Goal: Information Seeking & Learning: Learn about a topic

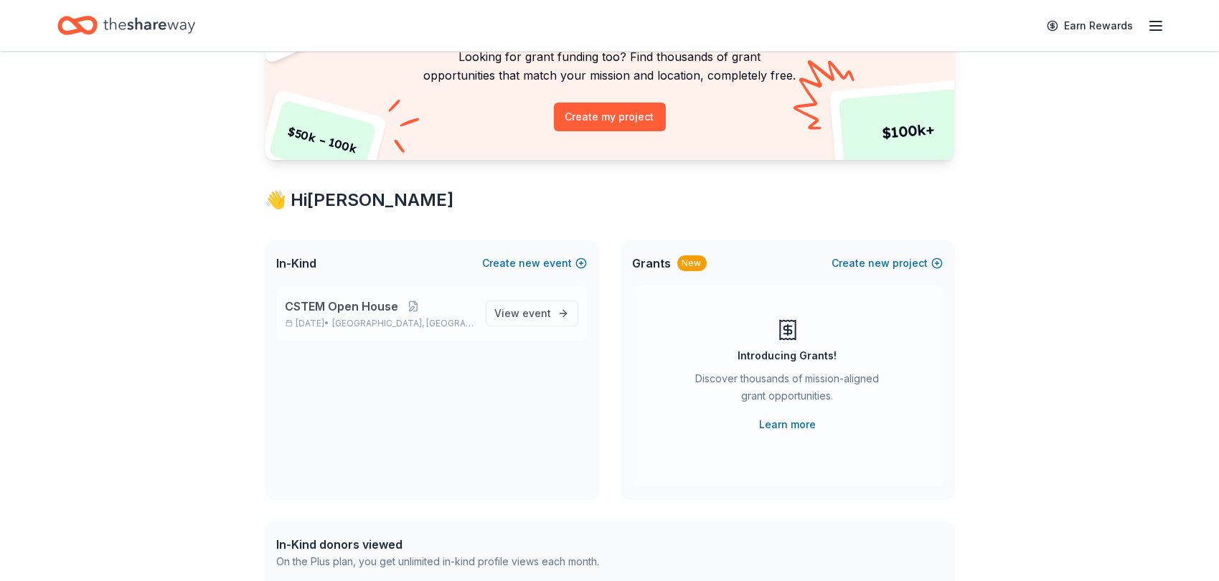
scroll to position [130, 0]
click at [361, 302] on span "CSTEM Open House" at bounding box center [341, 304] width 113 height 17
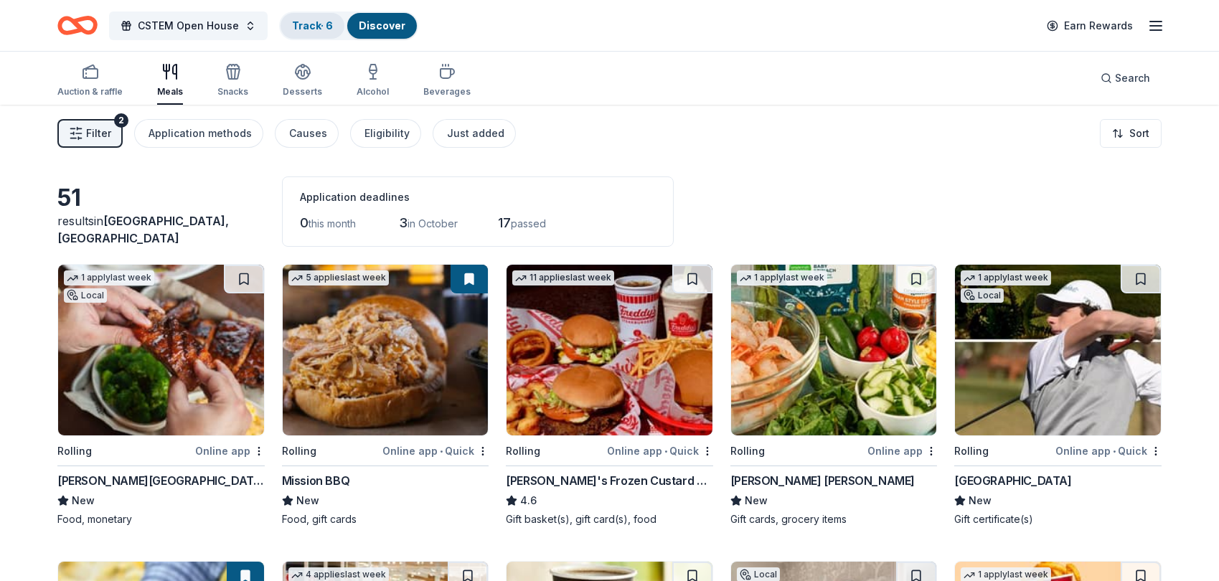
click at [311, 24] on link "Track · 6" at bounding box center [312, 25] width 41 height 12
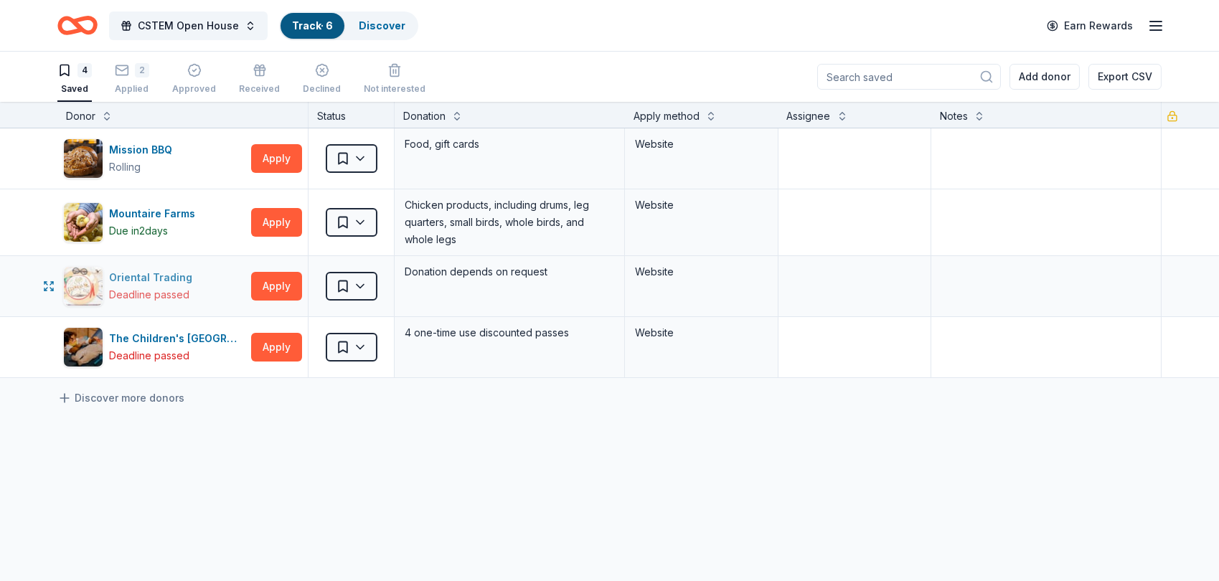
click at [91, 281] on img "button" at bounding box center [83, 286] width 39 height 39
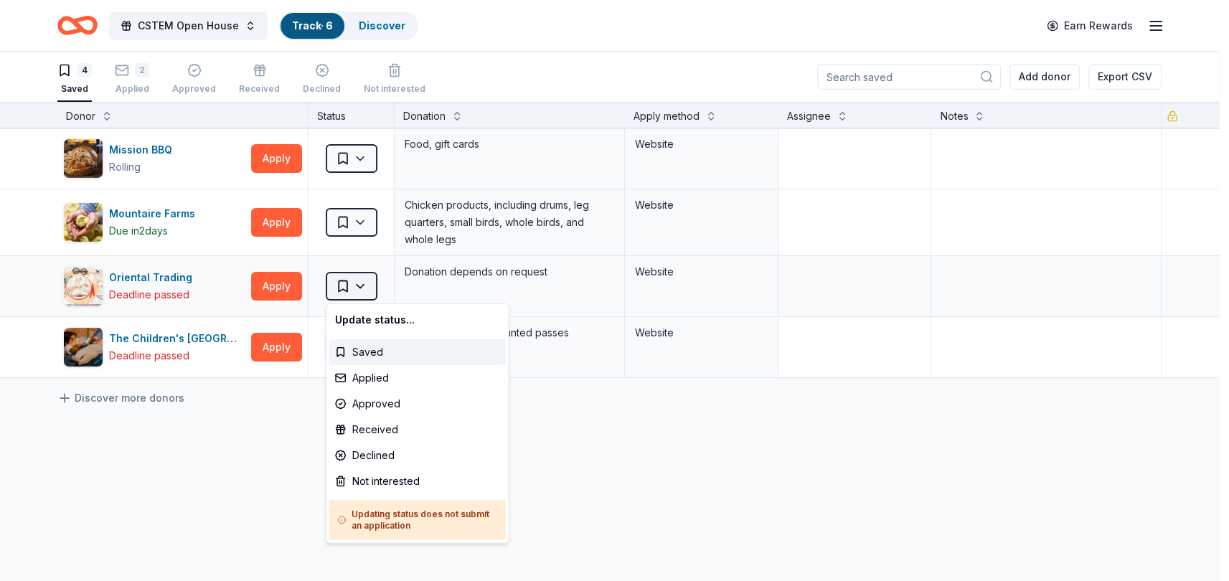
click at [355, 282] on html "CSTEM Open House Track · 6 Discover Earn Rewards 4 Saved 2 Applied Approved Rec…" at bounding box center [614, 290] width 1229 height 581
click at [690, 435] on html "CSTEM Open House Track · 6 Discover Earn Rewards 4 Saved 2 Applied Approved Rec…" at bounding box center [614, 290] width 1229 height 581
click at [360, 288] on html "CSTEM Open House Track · 6 Discover Earn Rewards 4 Saved 2 Applied Approved Rec…" at bounding box center [614, 290] width 1229 height 581
click at [389, 475] on div "Not interested" at bounding box center [417, 481] width 176 height 26
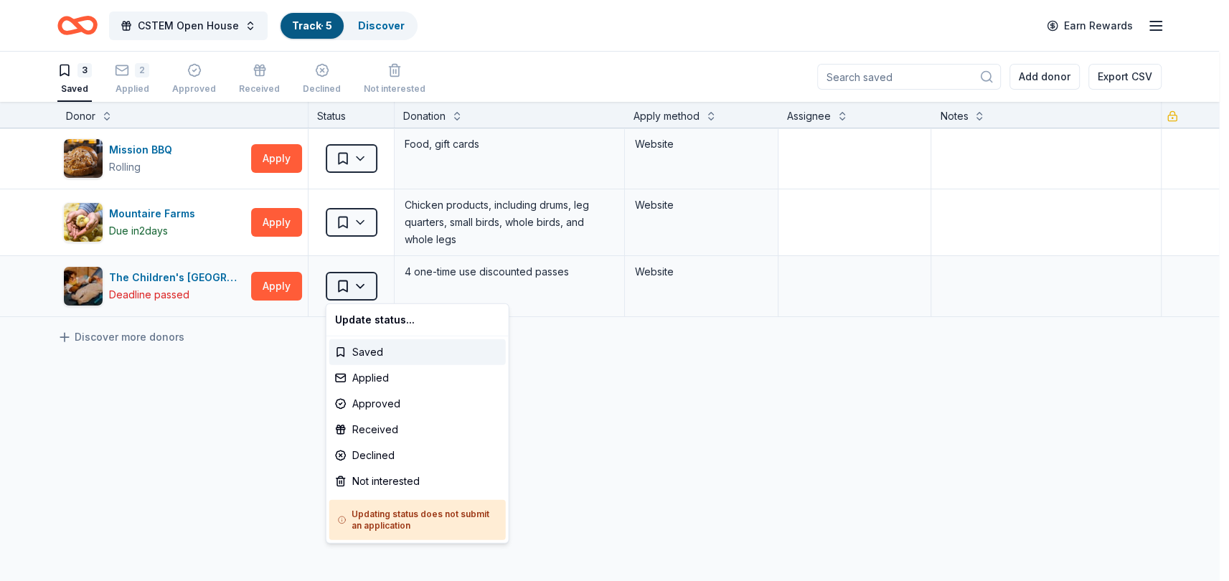
click at [359, 283] on html "CSTEM Open House Track · 5 Discover Earn Rewards 3 Saved 2 Applied Approved Rec…" at bounding box center [614, 290] width 1229 height 581
click at [378, 476] on div "Not interested" at bounding box center [417, 481] width 176 height 26
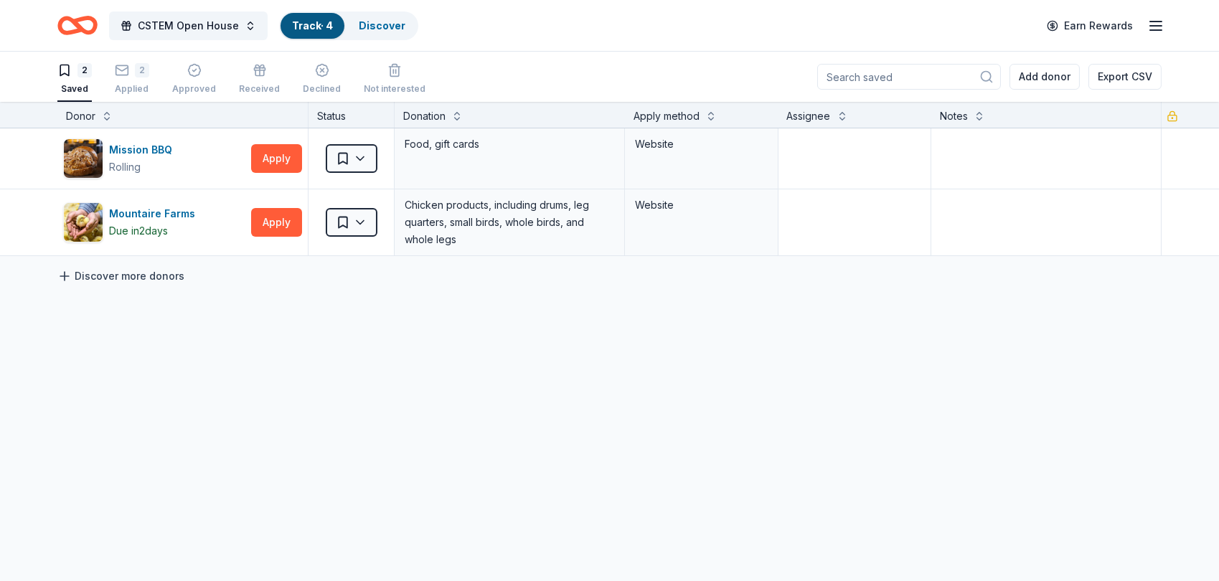
click at [134, 273] on link "Discover more donors" at bounding box center [120, 276] width 127 height 17
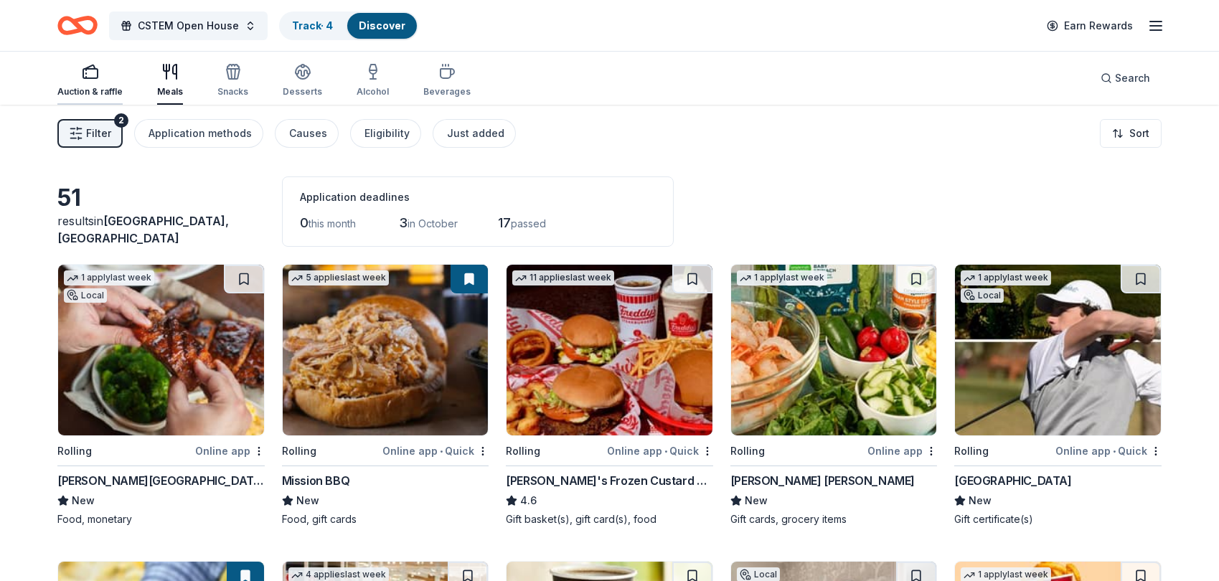
click at [83, 72] on icon "button" at bounding box center [90, 71] width 17 height 17
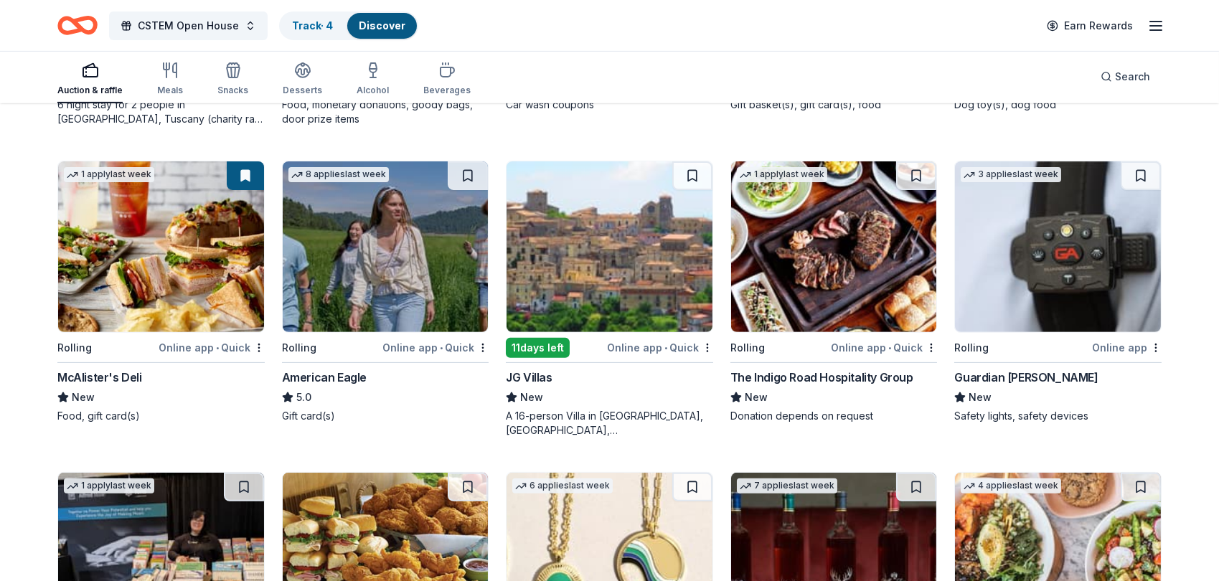
scroll to position [963, 0]
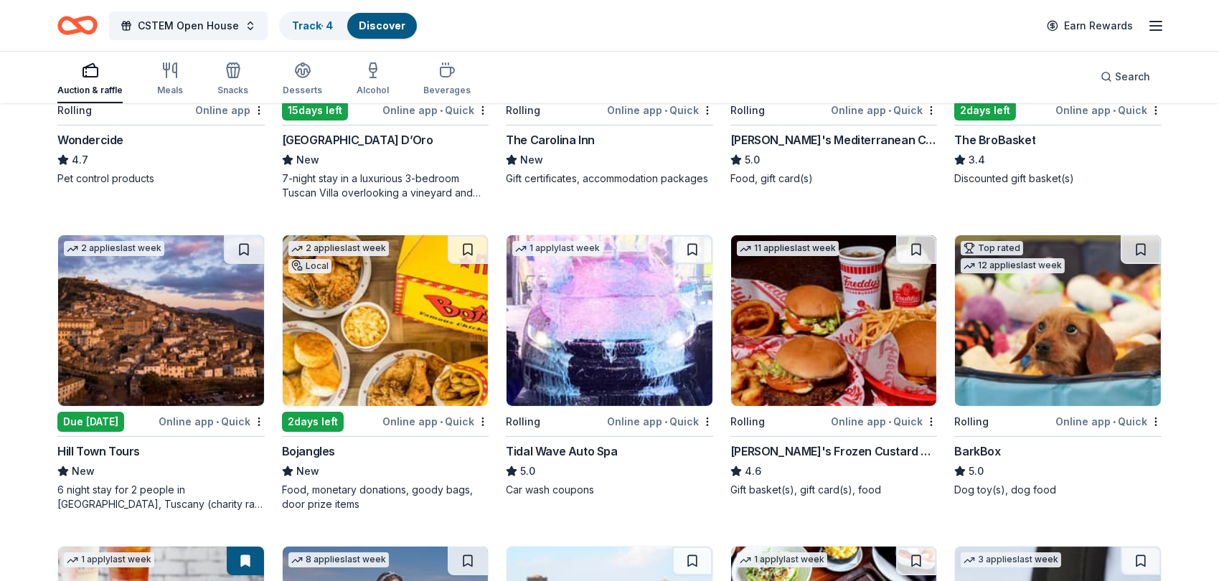
click at [71, 19] on icon "Home" at bounding box center [71, 25] width 22 height 14
click at [77, 21] on icon "Home" at bounding box center [84, 25] width 22 height 14
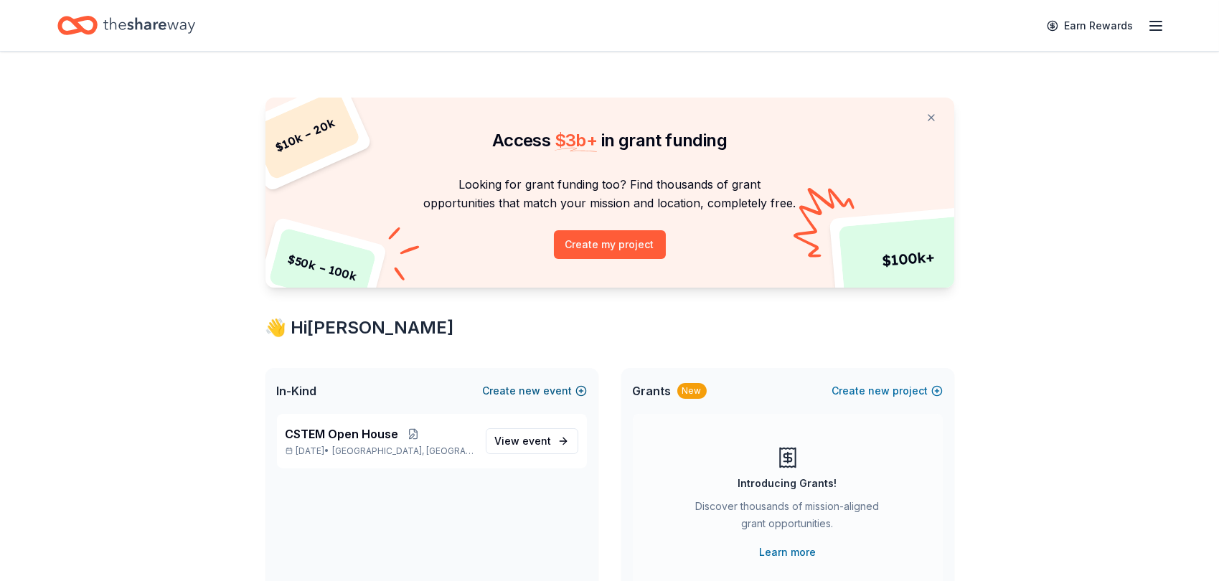
click at [538, 387] on span "new" at bounding box center [530, 390] width 22 height 17
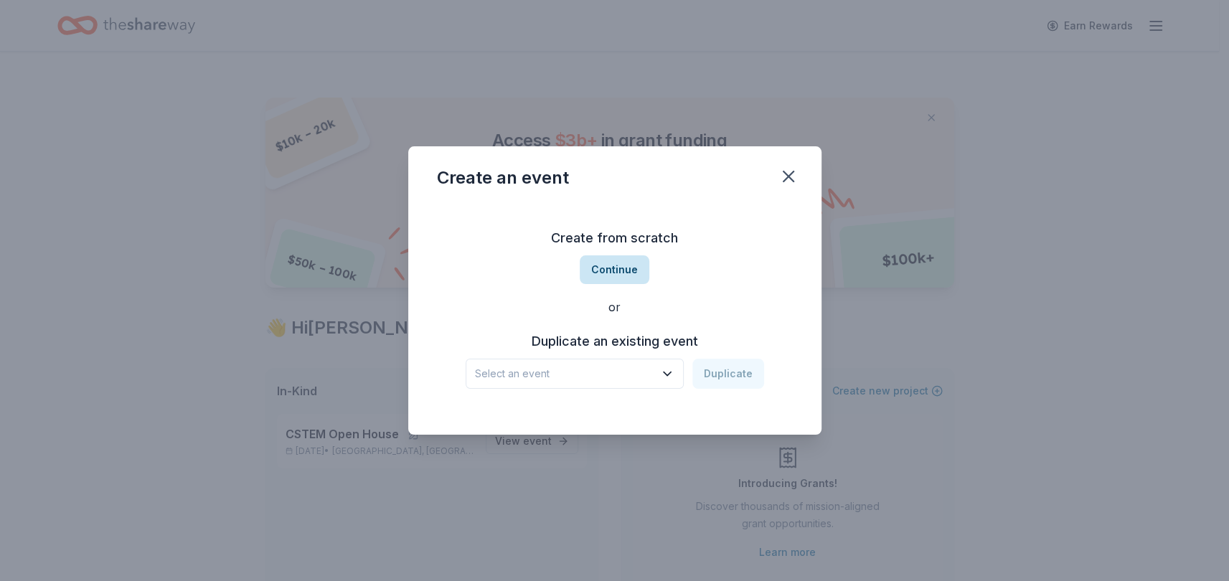
click at [615, 270] on button "Continue" at bounding box center [615, 269] width 70 height 29
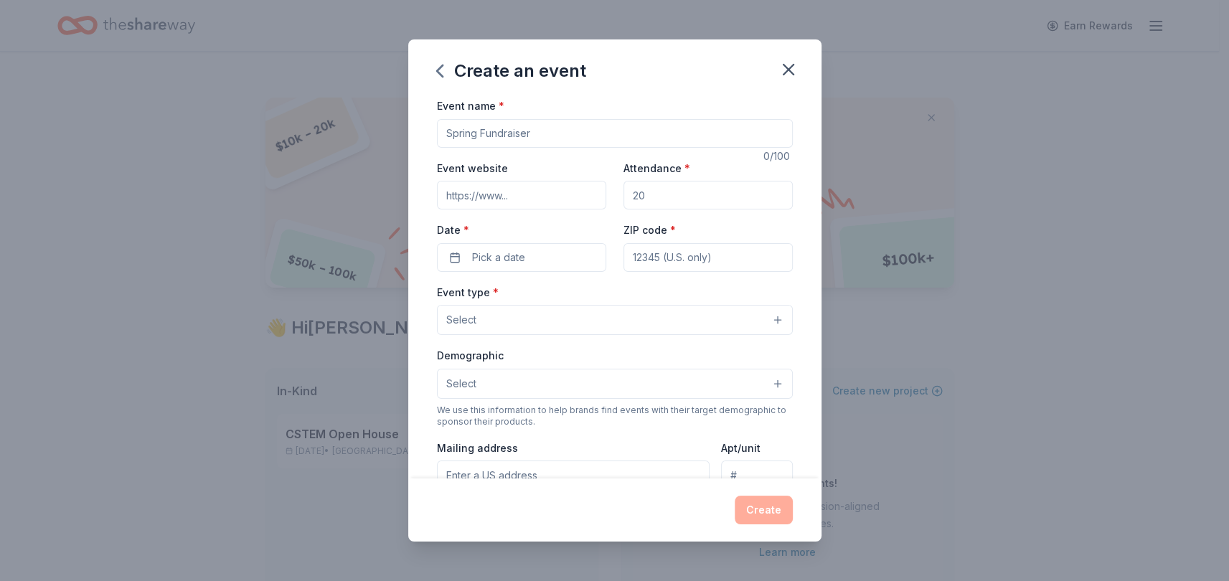
click at [529, 131] on input "Event name *" at bounding box center [615, 133] width 356 height 29
click at [788, 67] on icon "button" at bounding box center [788, 70] width 20 height 20
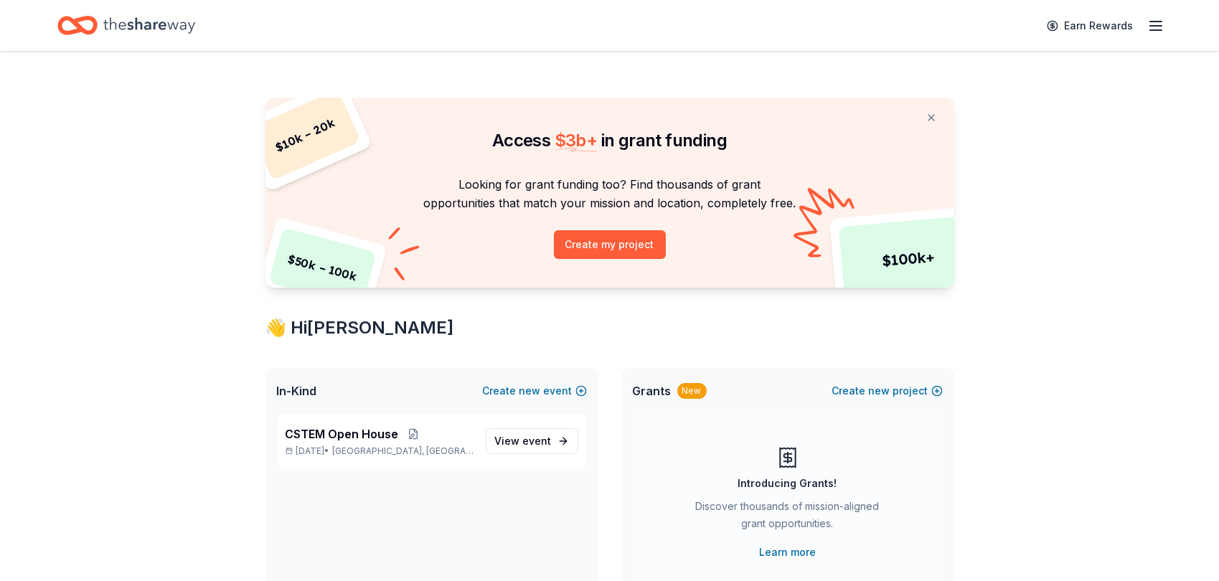
click at [660, 395] on span "Grants" at bounding box center [652, 390] width 39 height 17
click at [898, 387] on button "Create new project" at bounding box center [887, 390] width 110 height 17
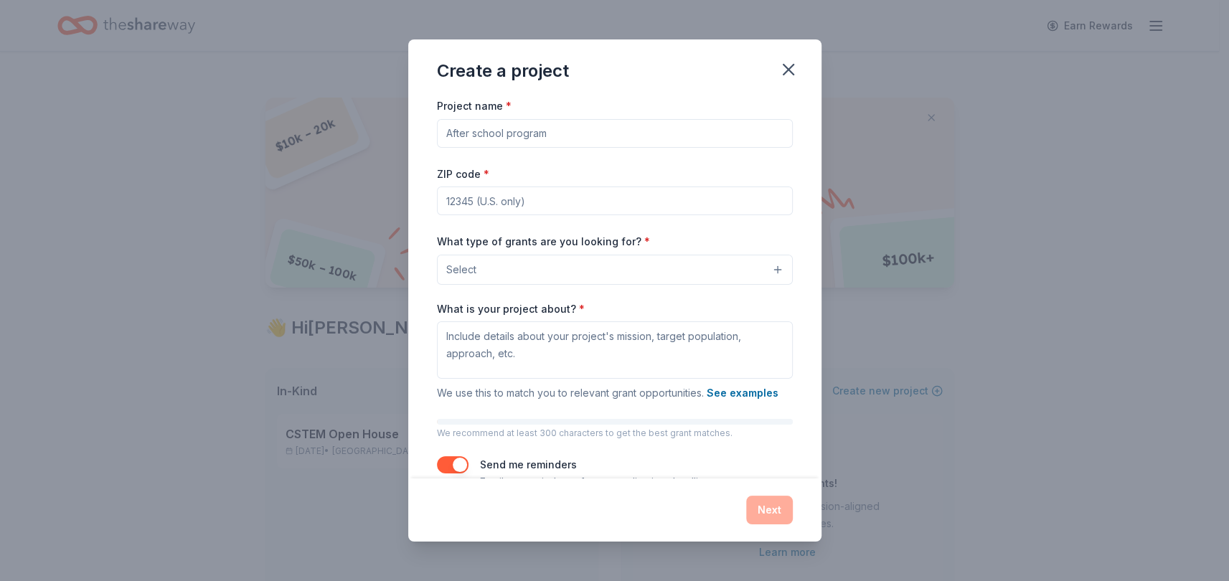
click at [502, 131] on input "Project name *" at bounding box center [615, 133] width 356 height 29
click at [458, 133] on input "Thnk, Tinker. Teach" at bounding box center [615, 133] width 356 height 29
type input "Think, Tinker. Teach"
click at [618, 181] on div "ZIP code *" at bounding box center [615, 190] width 356 height 51
click at [481, 201] on input "ZIP code *" at bounding box center [615, 201] width 356 height 29
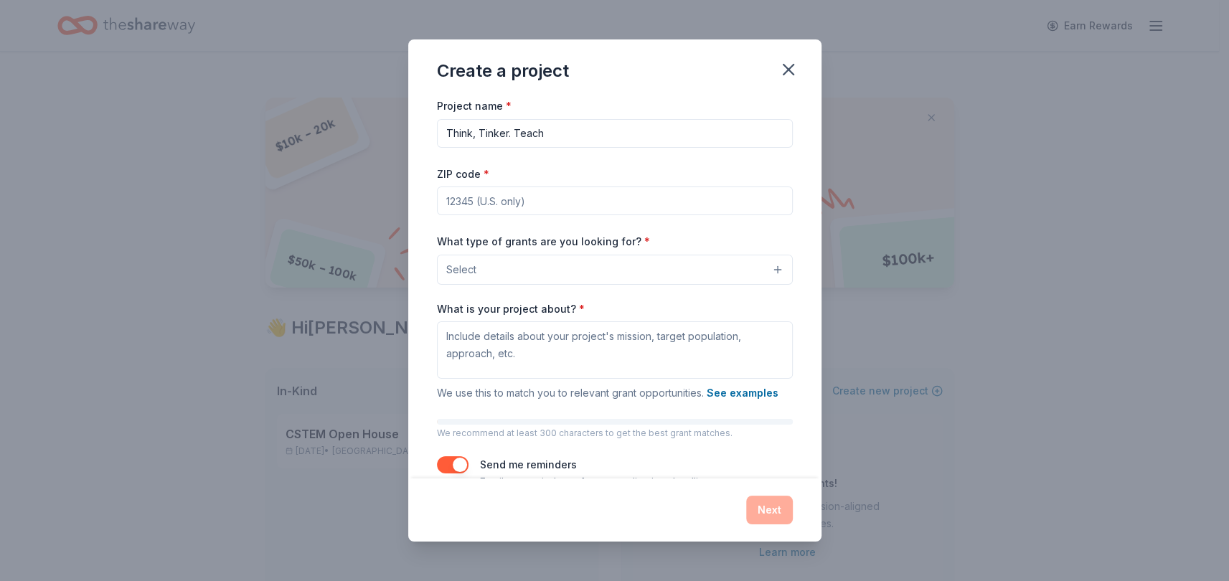
type input "27834"
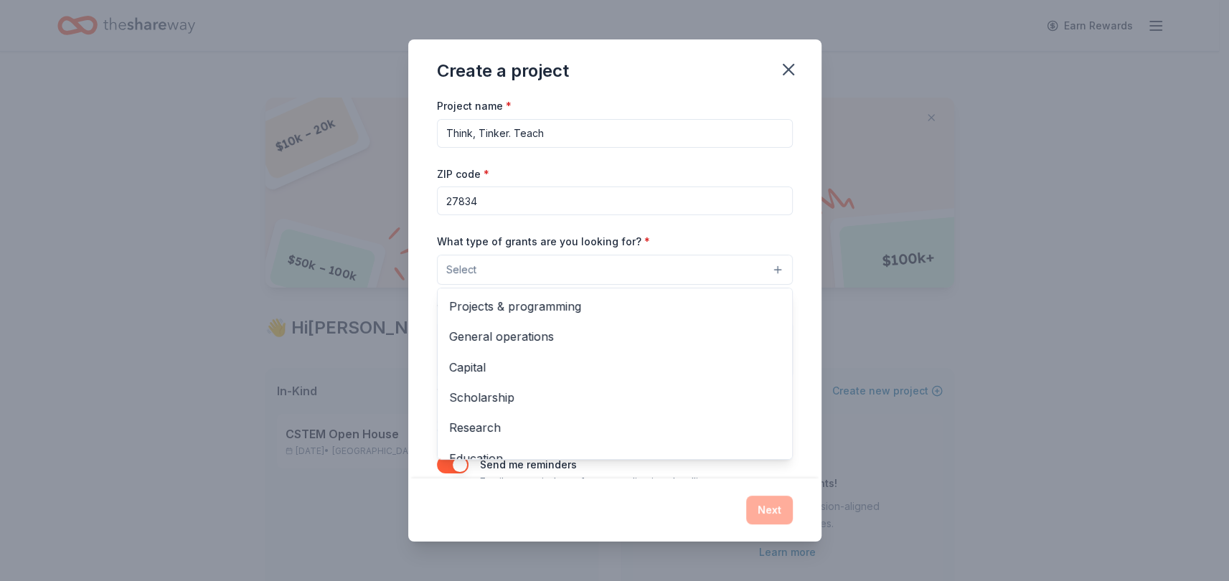
click at [495, 267] on button "Select" at bounding box center [615, 270] width 356 height 30
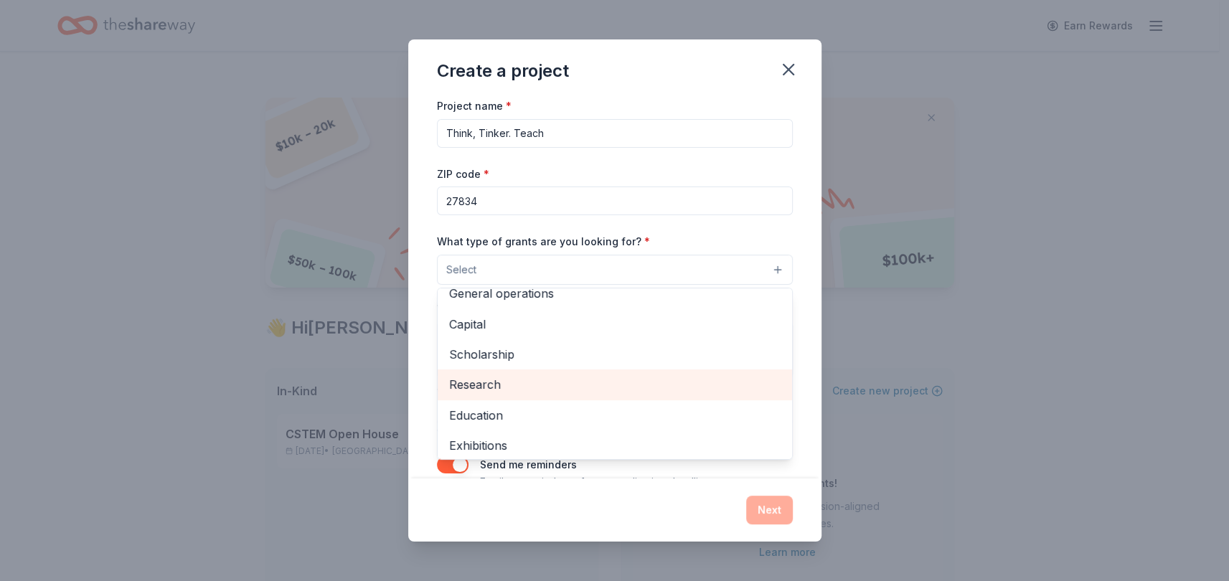
scroll to position [65, 0]
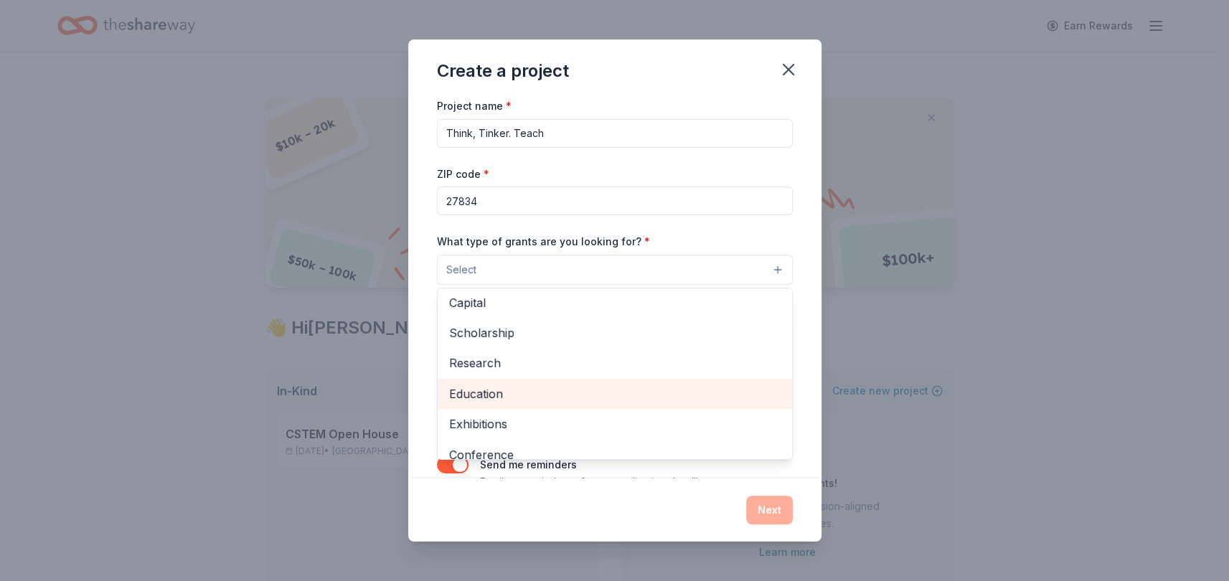
click at [471, 390] on span "Education" at bounding box center [614, 393] width 331 height 19
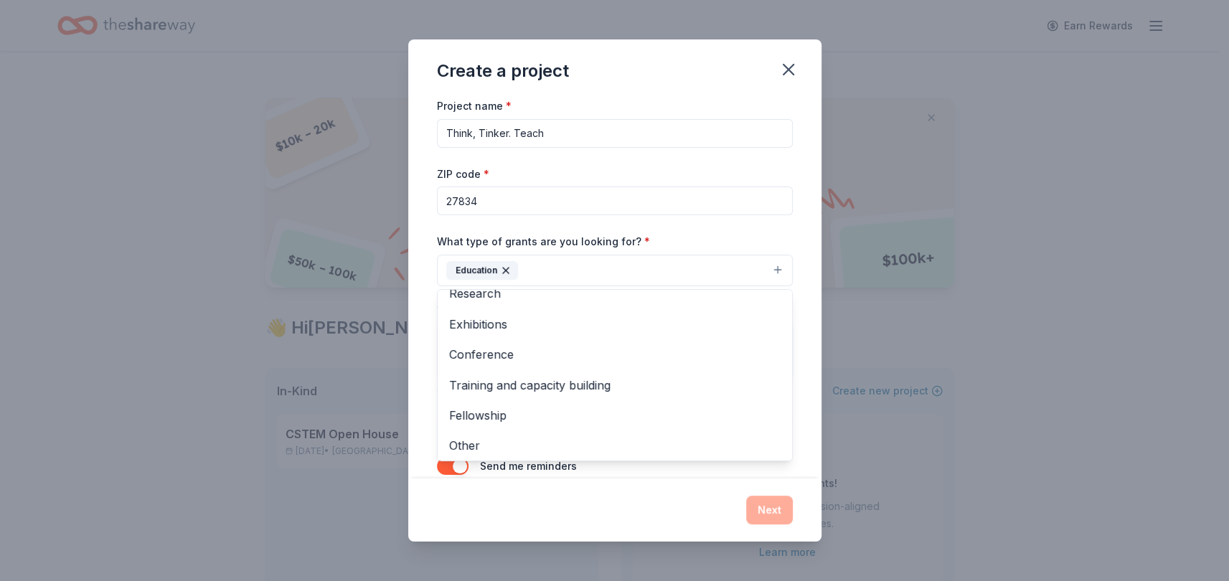
scroll to position [138, 0]
click at [795, 310] on div "Project name * Think, Tinker. Teach ZIP code * 27834 What type of grants are yo…" at bounding box center [614, 288] width 413 height 382
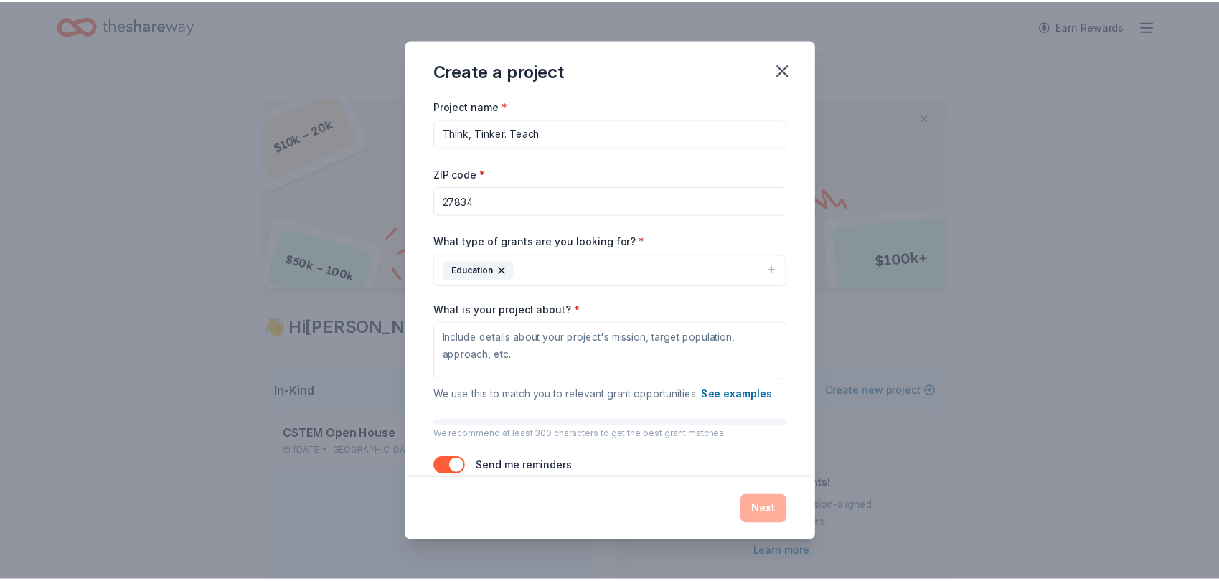
scroll to position [36, 0]
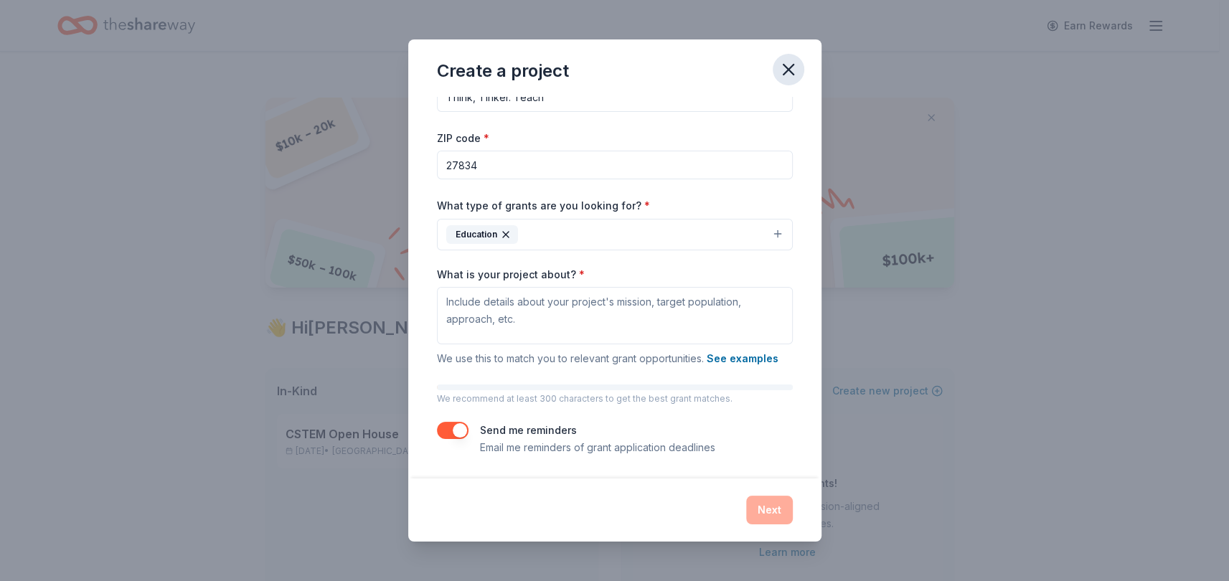
click at [790, 67] on icon "button" at bounding box center [788, 70] width 10 height 10
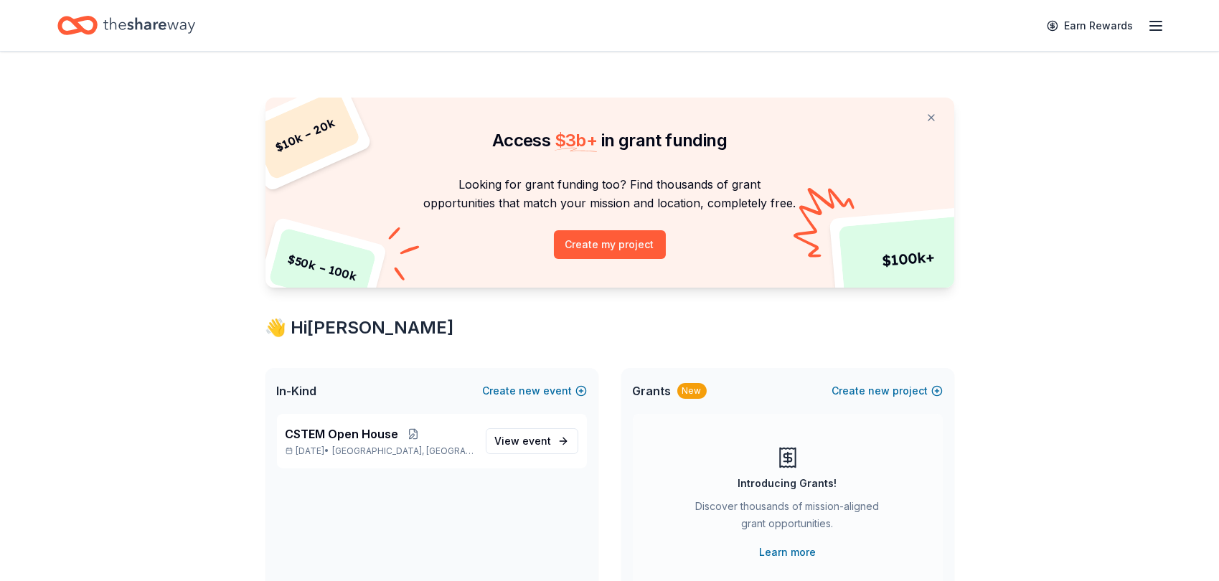
click at [305, 388] on span "In-Kind" at bounding box center [297, 390] width 40 height 17
click at [1156, 19] on icon "button" at bounding box center [1155, 25] width 17 height 17
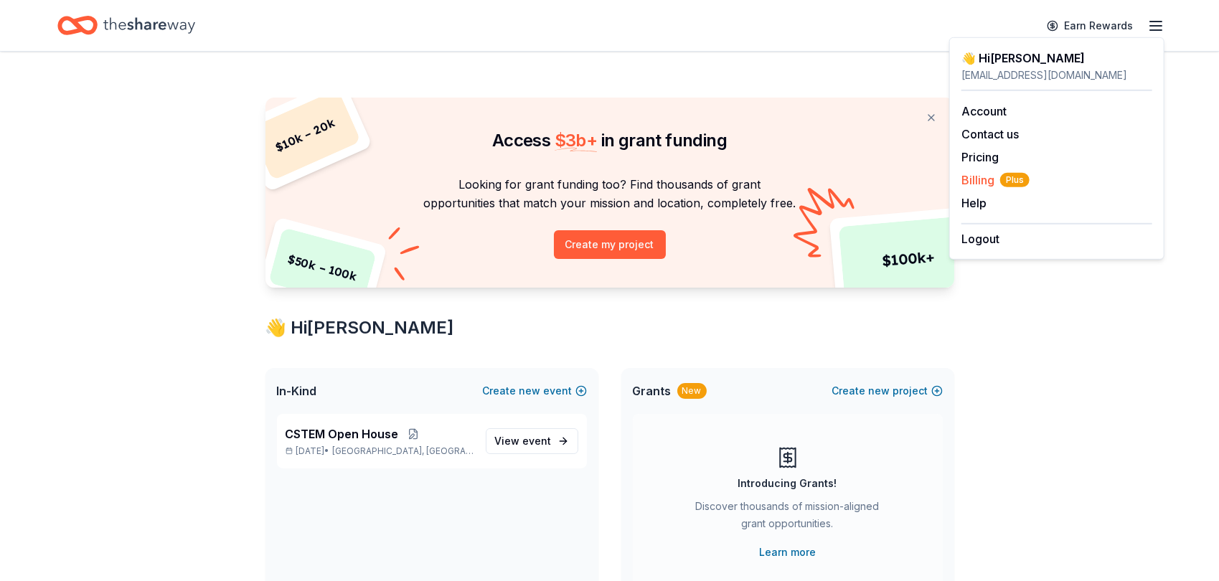
click at [978, 179] on span "Billing Plus" at bounding box center [995, 179] width 68 height 17
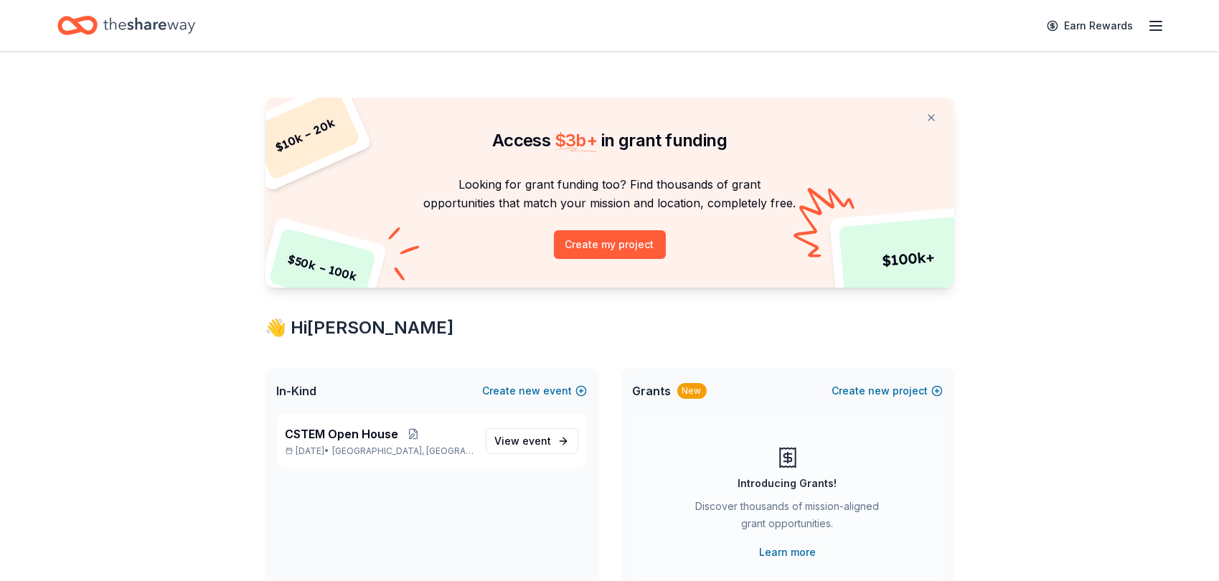
click at [1155, 19] on icon "button" at bounding box center [1155, 25] width 17 height 17
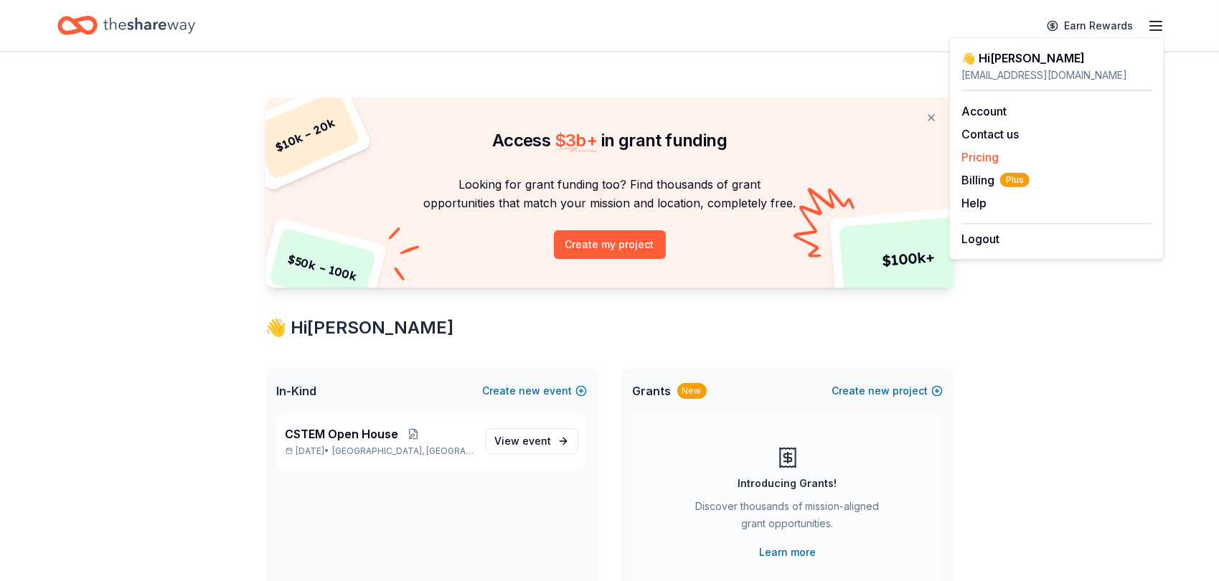
click at [974, 157] on link "Pricing" at bounding box center [979, 157] width 37 height 14
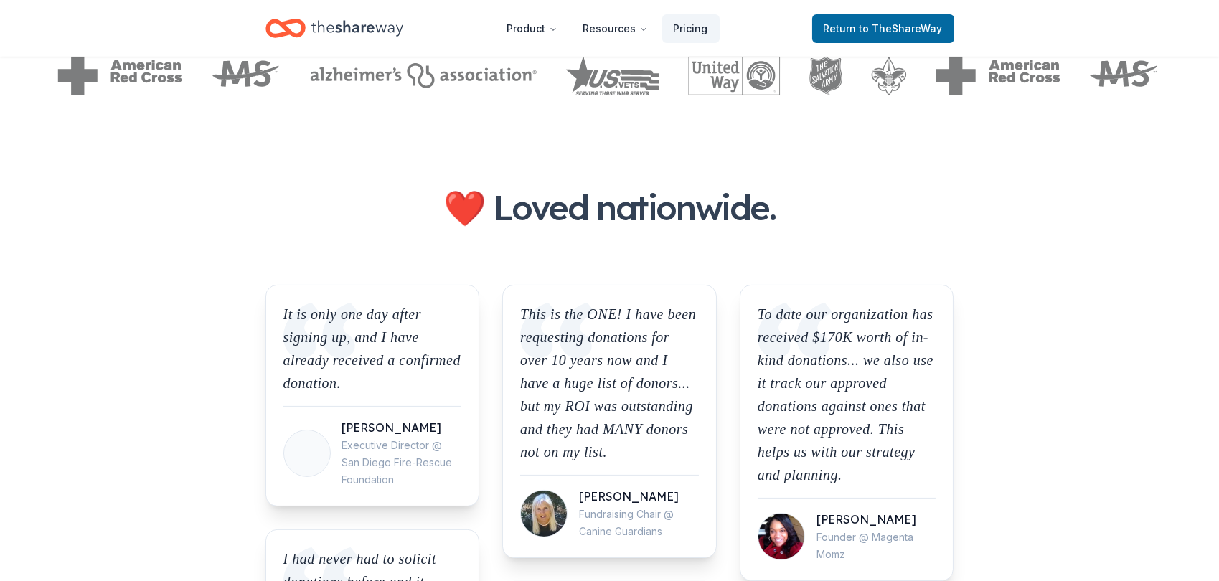
scroll to position [1174, 0]
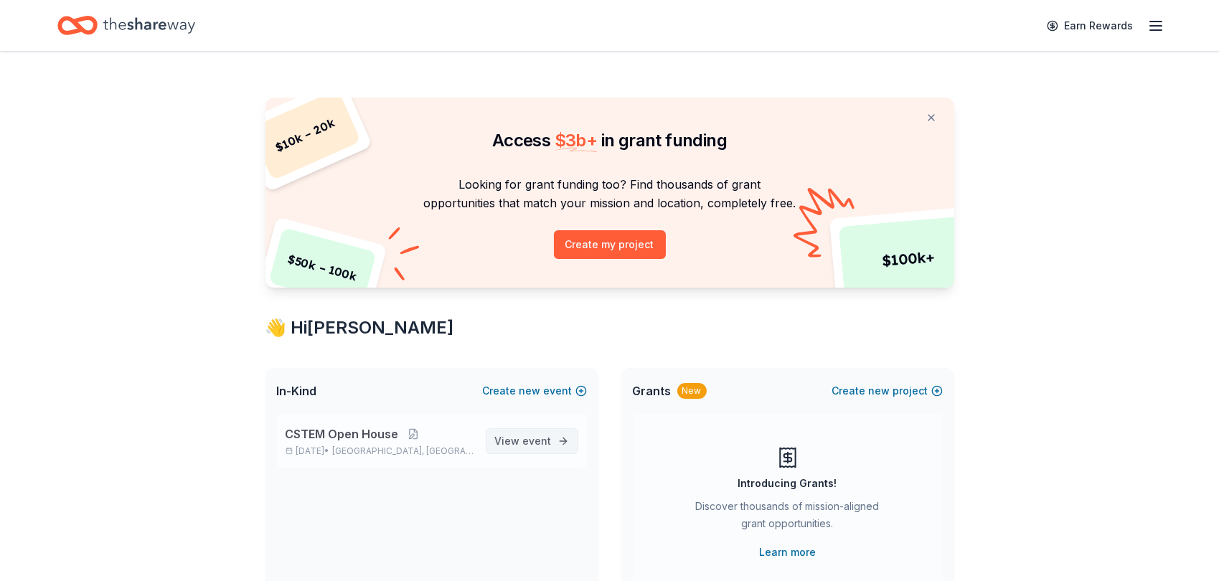
click at [539, 440] on span "event" at bounding box center [537, 441] width 29 height 12
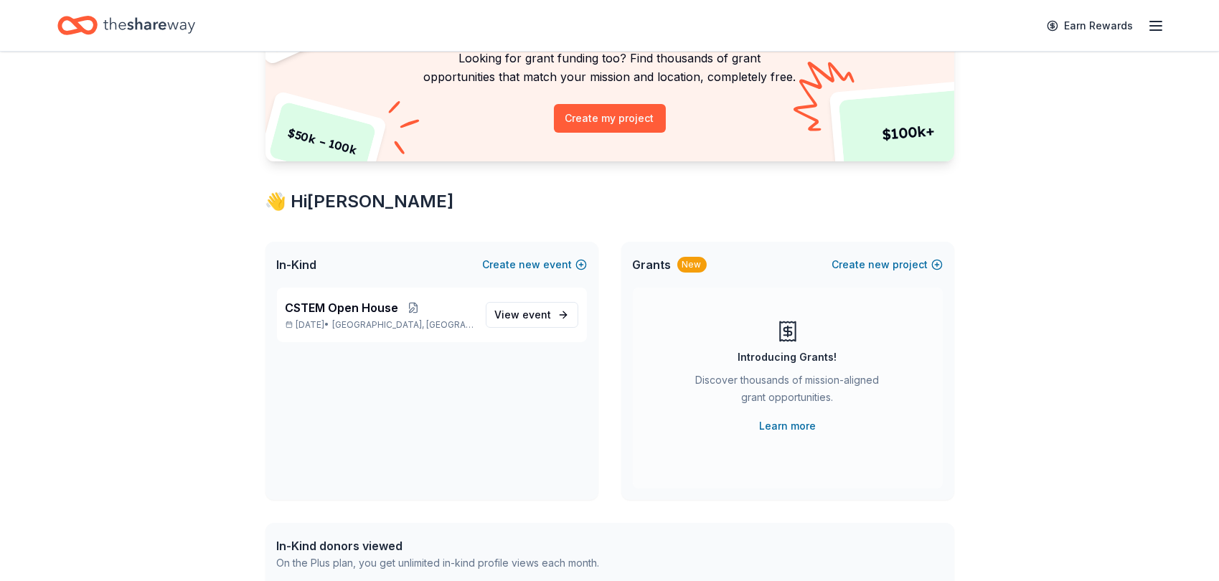
scroll to position [195, 0]
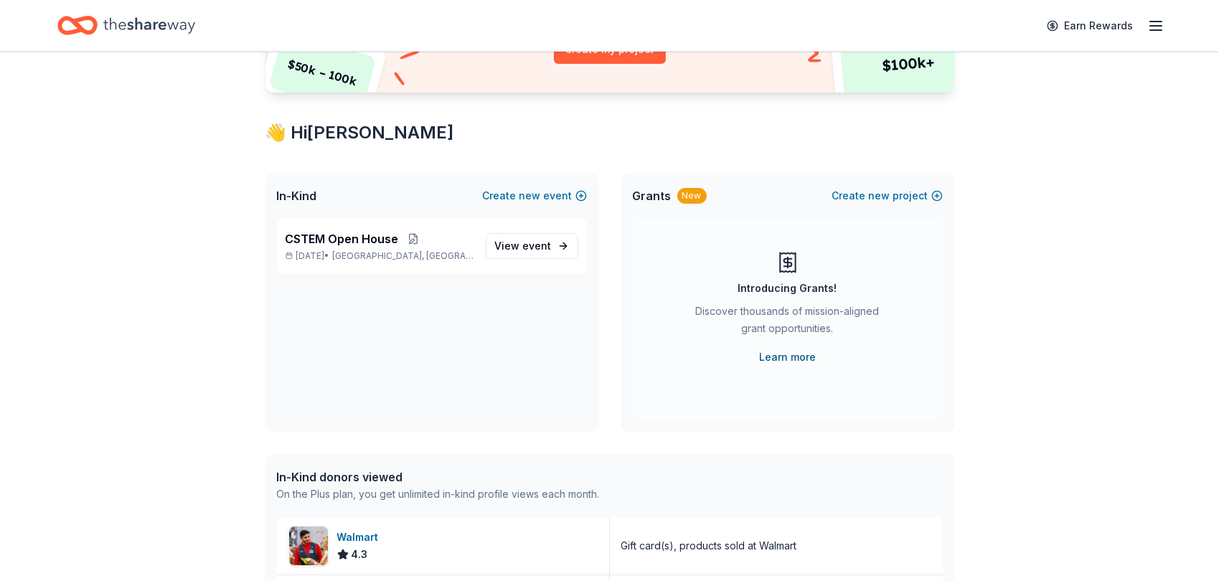
click at [795, 357] on link "Learn more" at bounding box center [787, 357] width 57 height 17
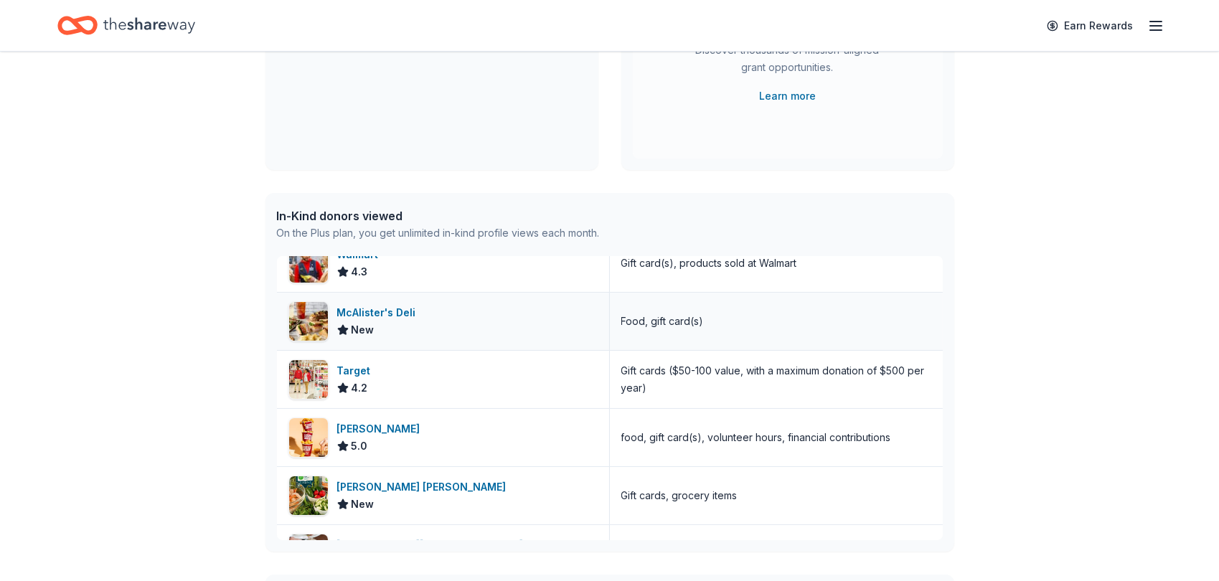
scroll to position [0, 0]
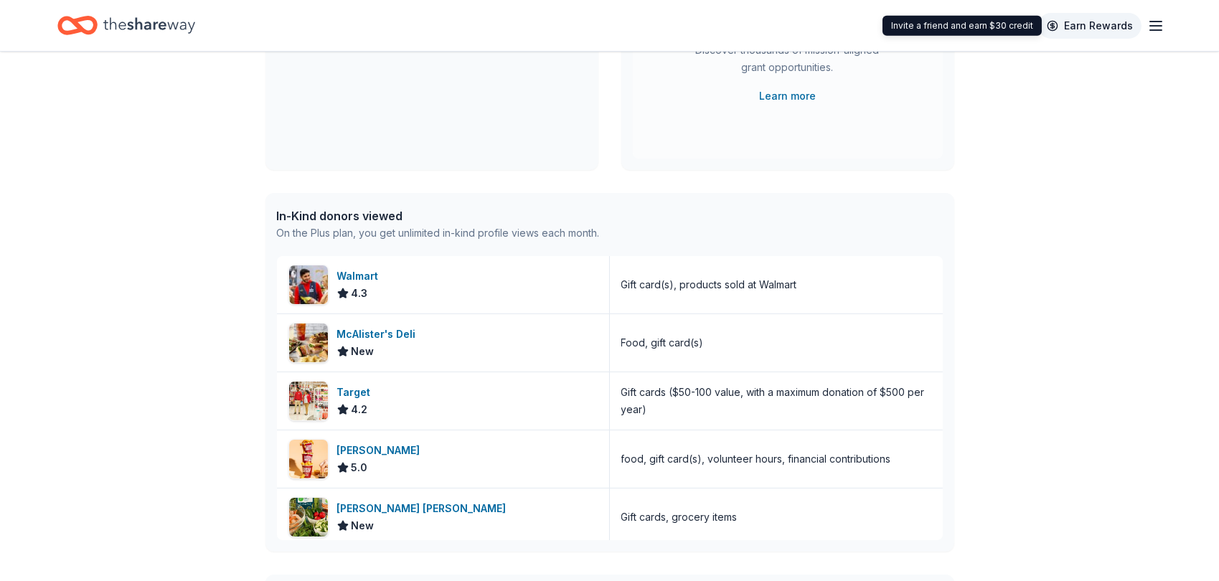
click at [1095, 21] on link "Earn Rewards" at bounding box center [1089, 26] width 103 height 26
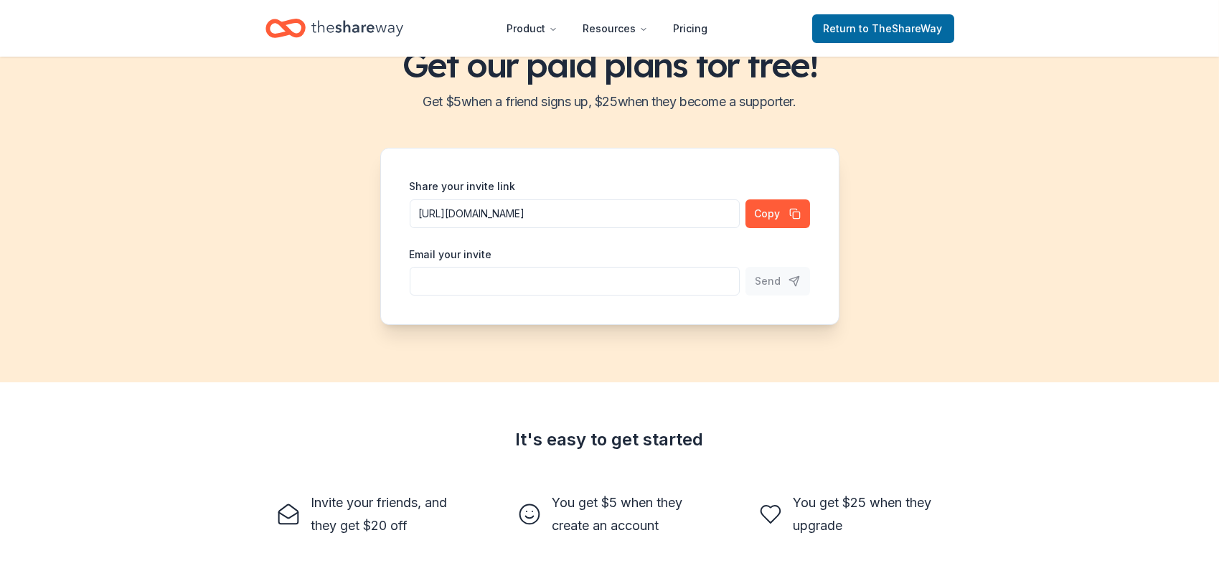
scroll to position [69, 0]
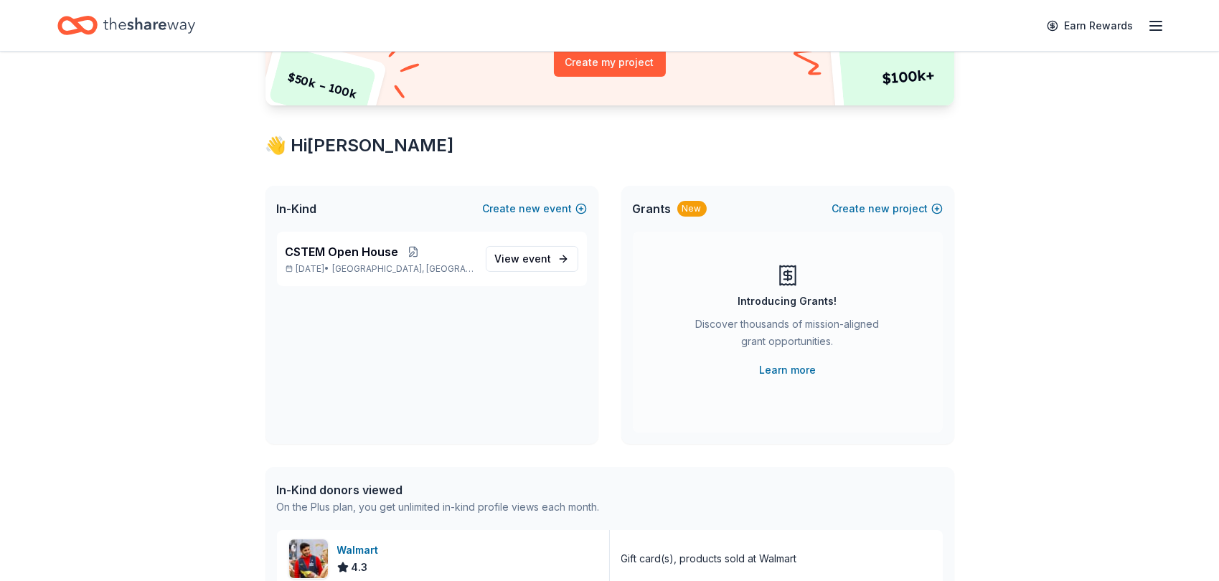
scroll to position [195, 0]
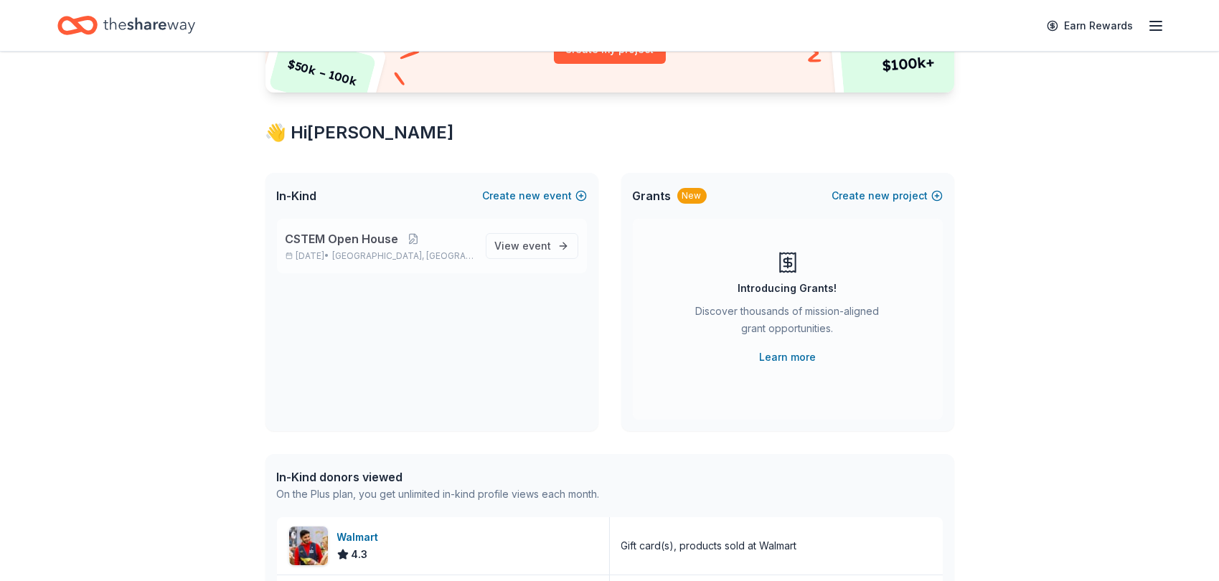
click at [354, 254] on p "Oct 15, 2025 • Greenville, NC" at bounding box center [379, 255] width 189 height 11
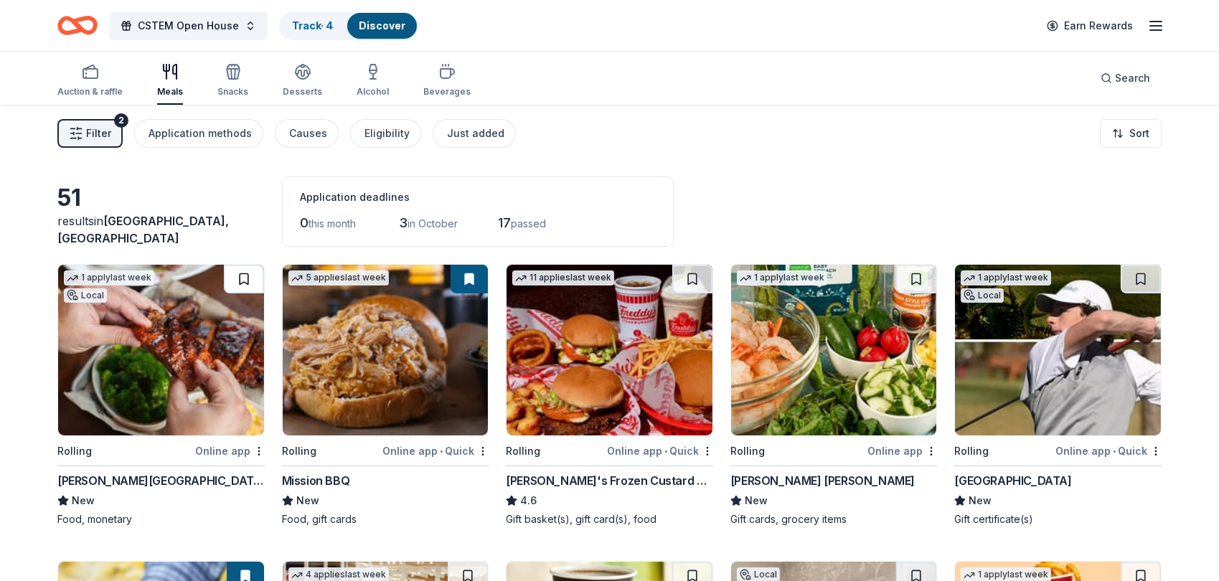
click at [240, 278] on button at bounding box center [244, 279] width 40 height 29
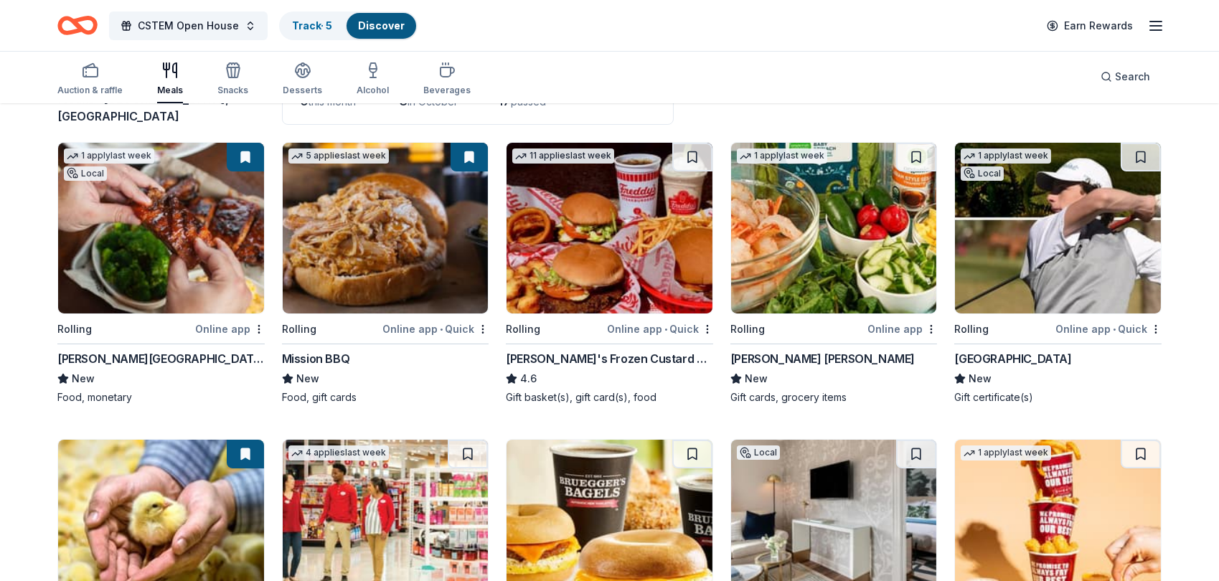
scroll to position [130, 0]
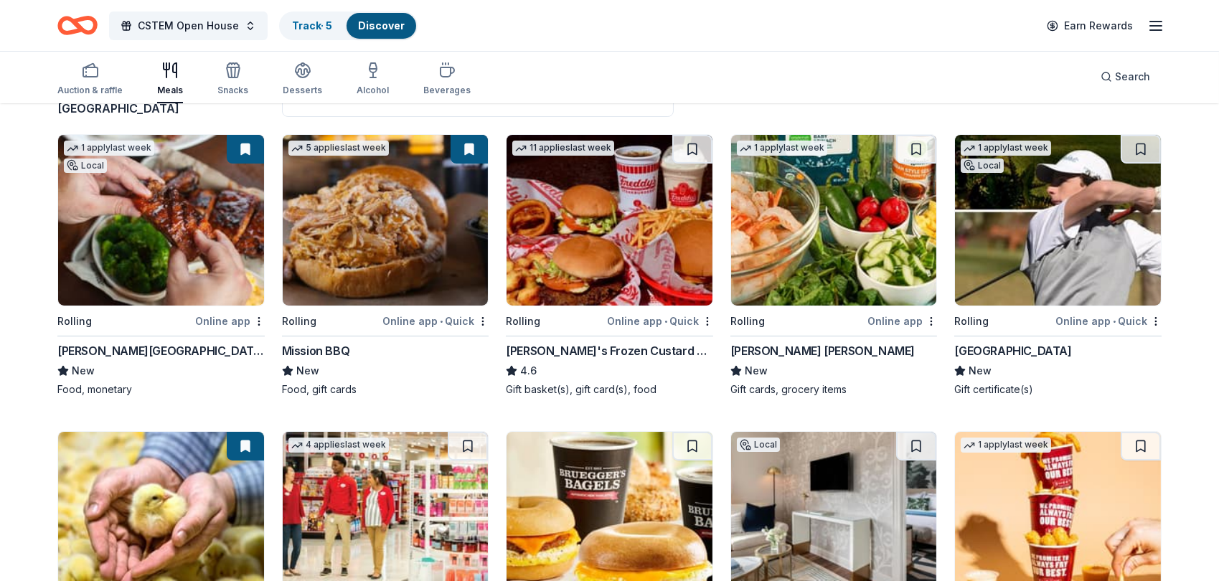
click at [915, 151] on button at bounding box center [916, 149] width 40 height 29
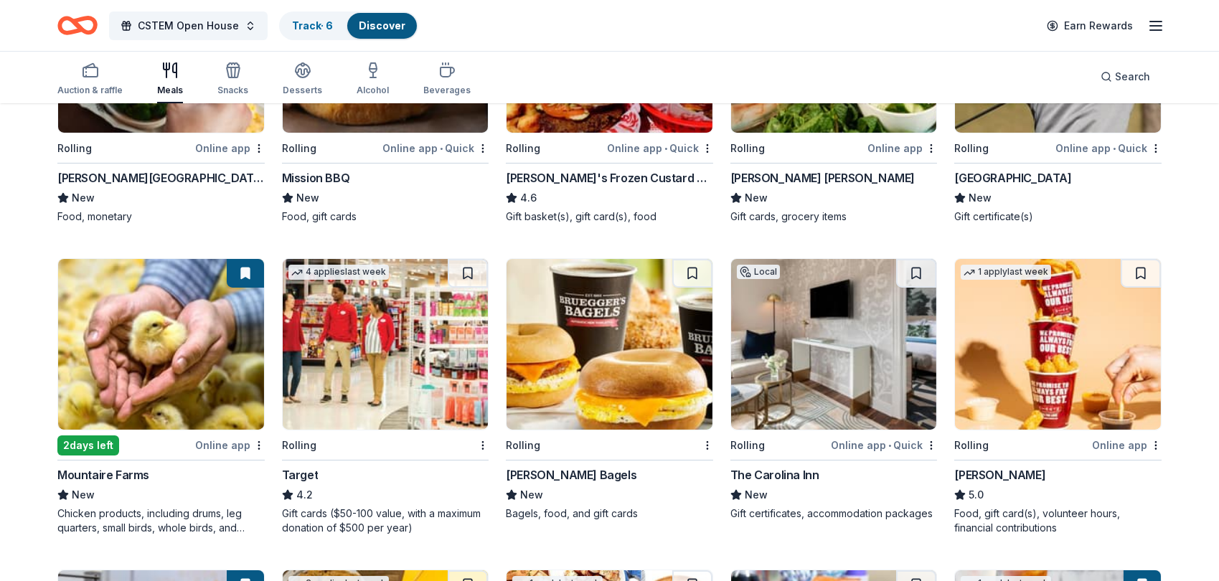
scroll to position [326, 0]
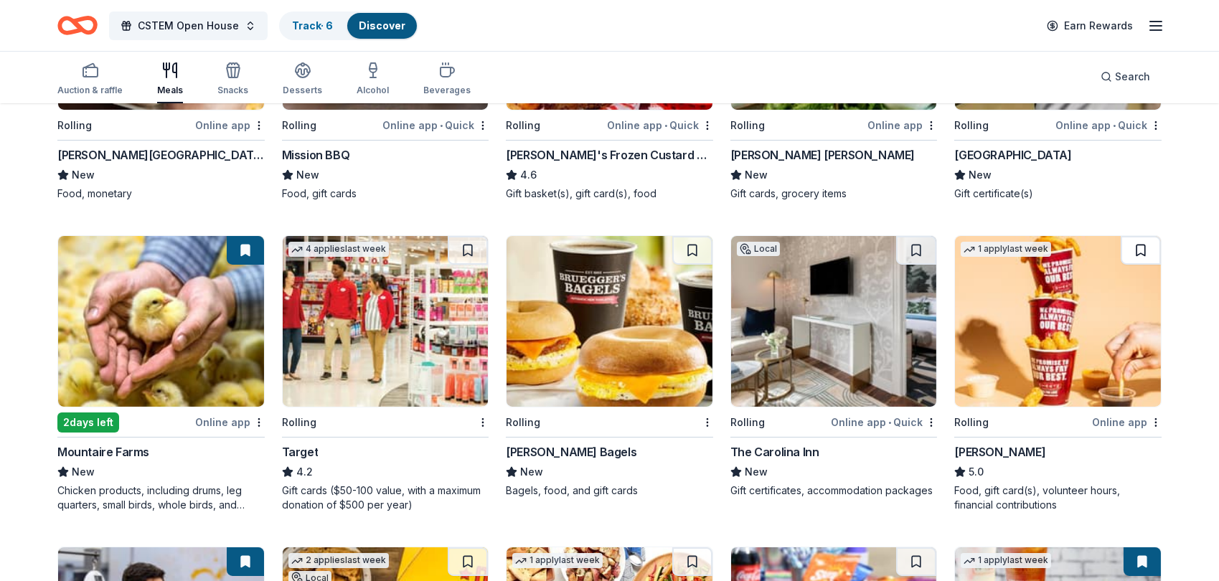
click at [1140, 248] on button at bounding box center [1140, 250] width 40 height 29
click at [466, 249] on button at bounding box center [468, 250] width 40 height 29
click at [245, 242] on button at bounding box center [245, 250] width 37 height 29
click at [242, 251] on button at bounding box center [245, 250] width 37 height 29
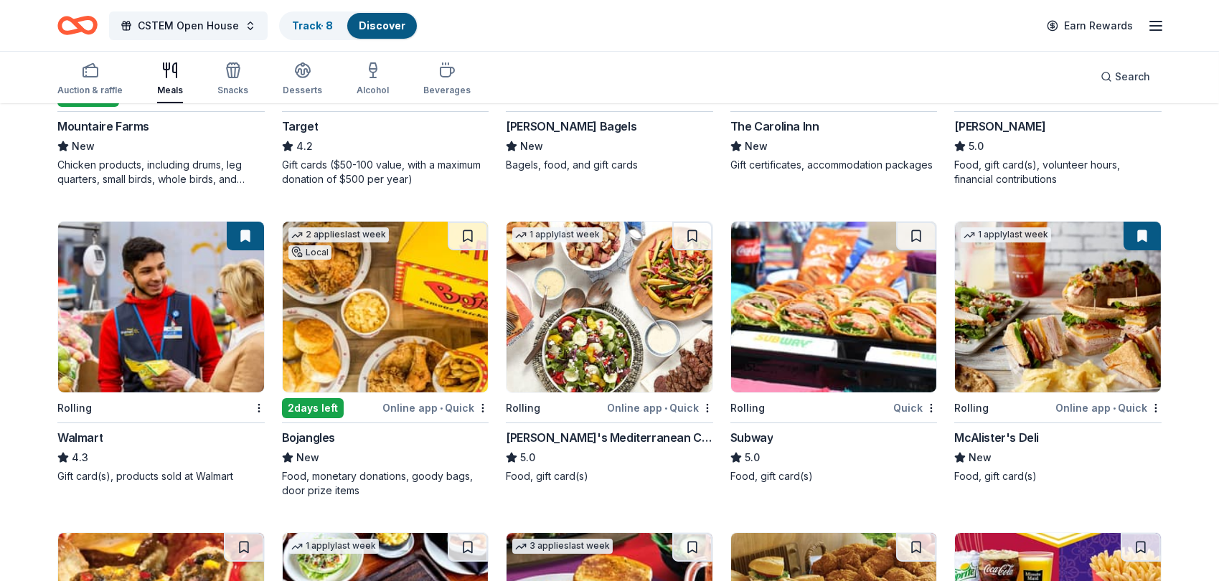
scroll to position [652, 0]
click at [467, 237] on button at bounding box center [468, 235] width 40 height 29
click at [912, 237] on button at bounding box center [916, 235] width 40 height 29
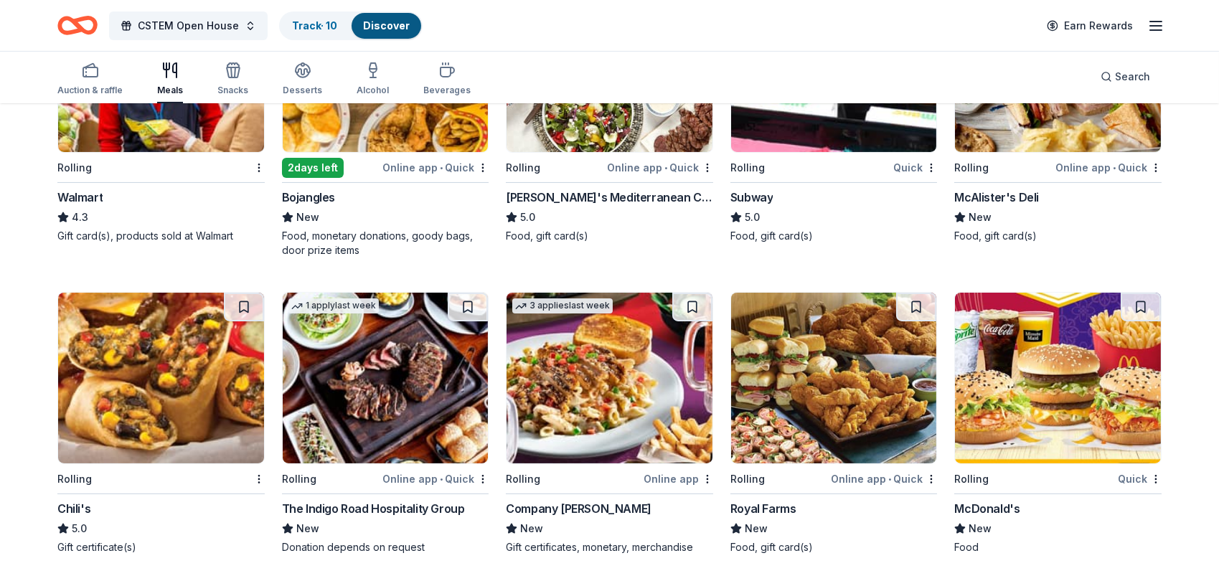
scroll to position [978, 0]
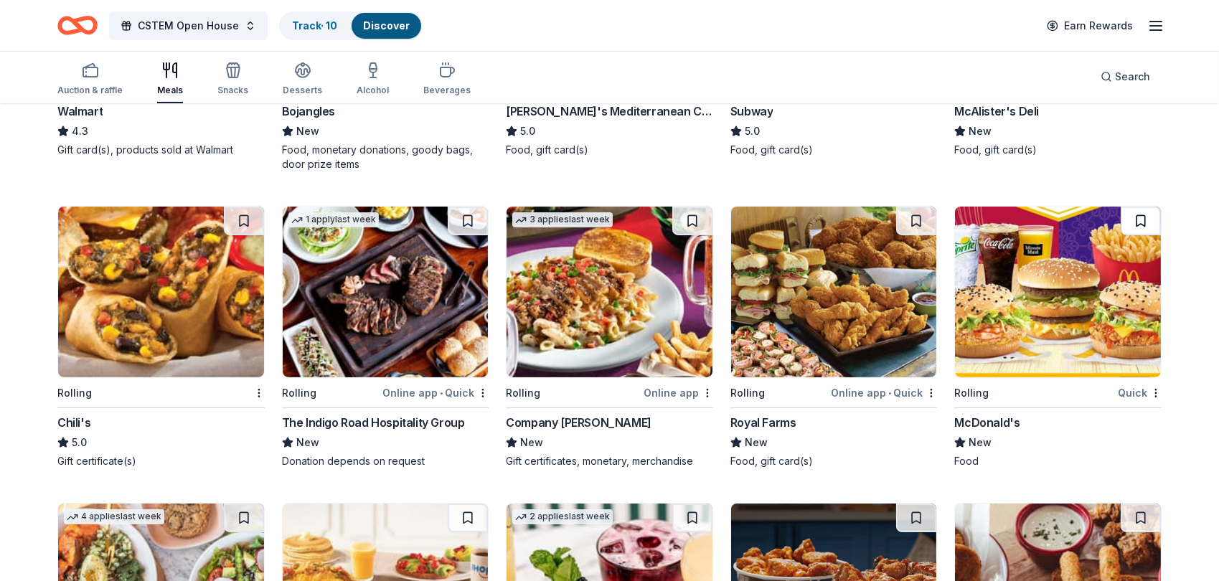
click at [1138, 218] on button at bounding box center [1140, 221] width 40 height 29
click at [912, 222] on button at bounding box center [916, 221] width 40 height 29
click at [243, 222] on button at bounding box center [244, 221] width 40 height 29
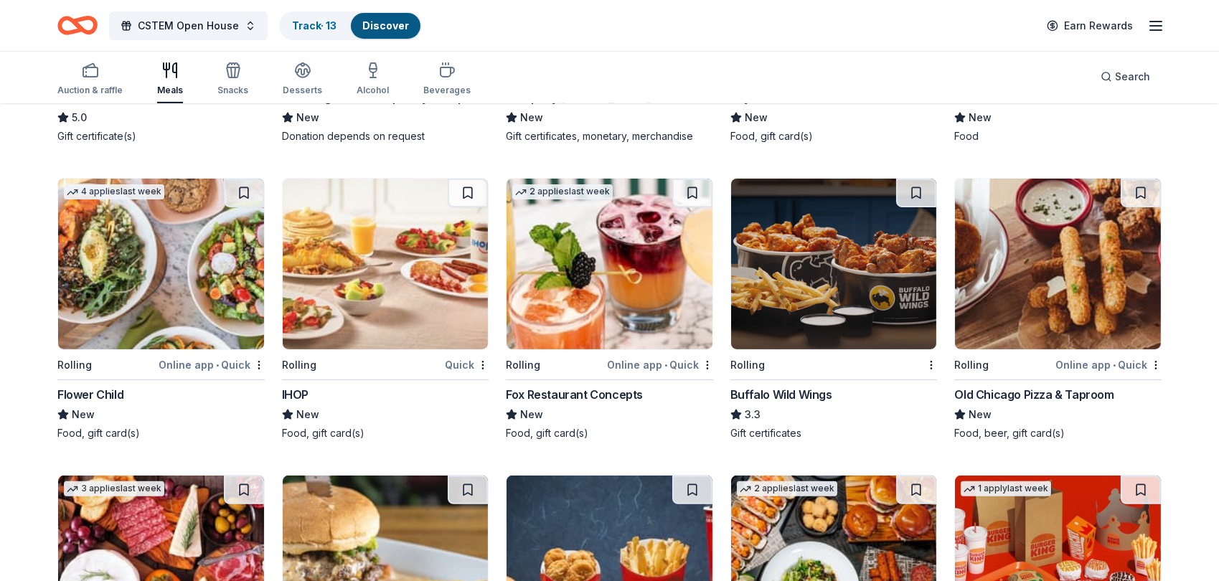
scroll to position [1304, 0]
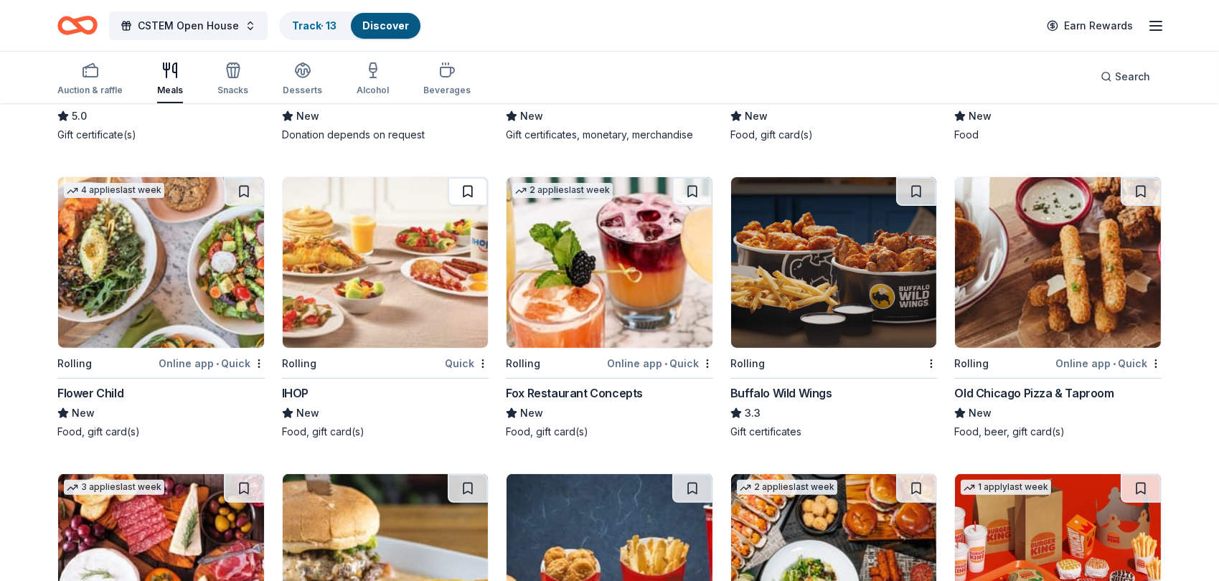
click at [468, 187] on button at bounding box center [468, 191] width 40 height 29
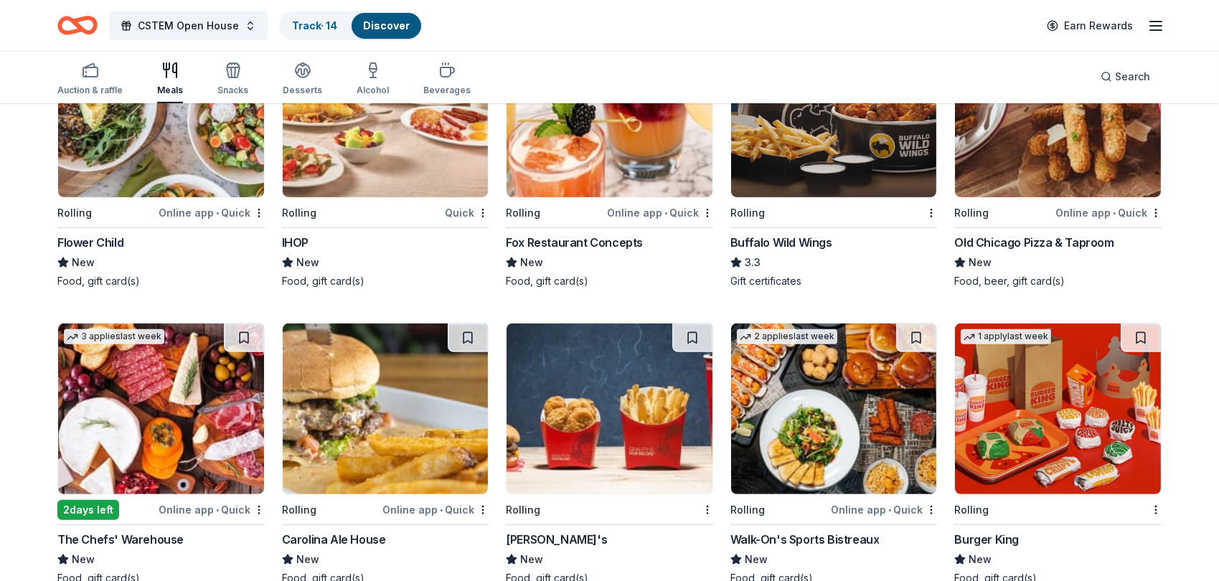
scroll to position [1499, 0]
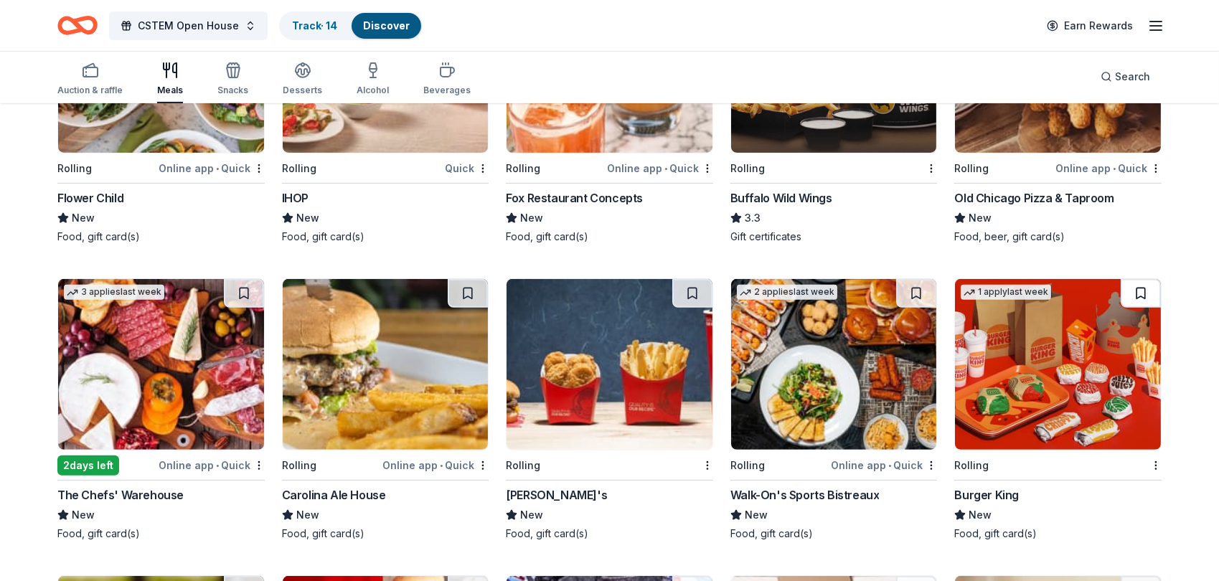
click at [1138, 288] on button at bounding box center [1140, 293] width 40 height 29
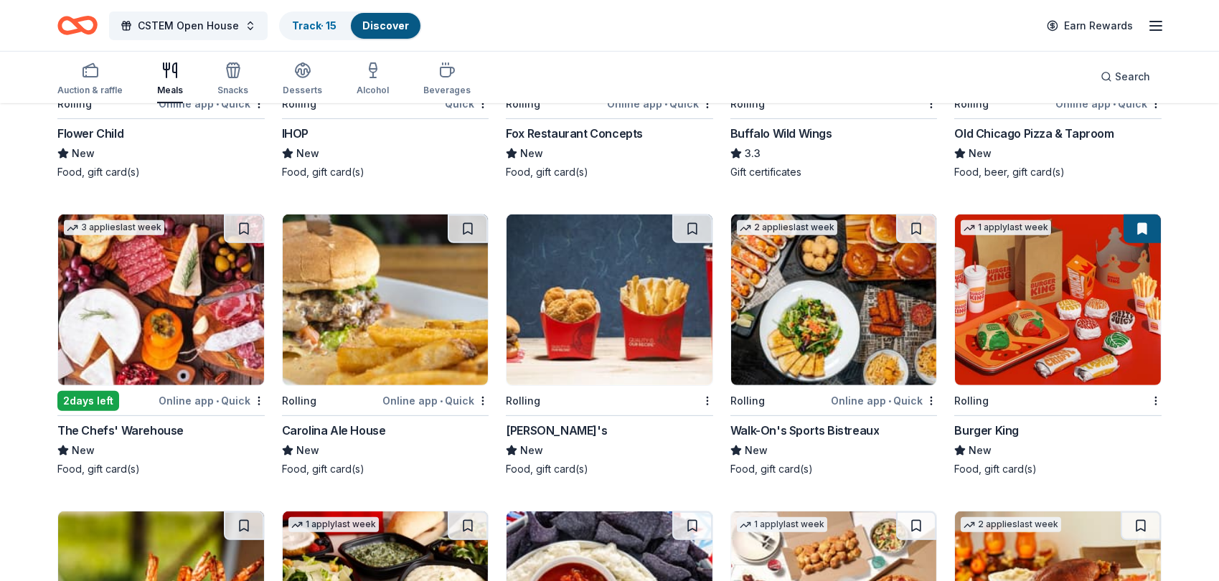
scroll to position [1564, 0]
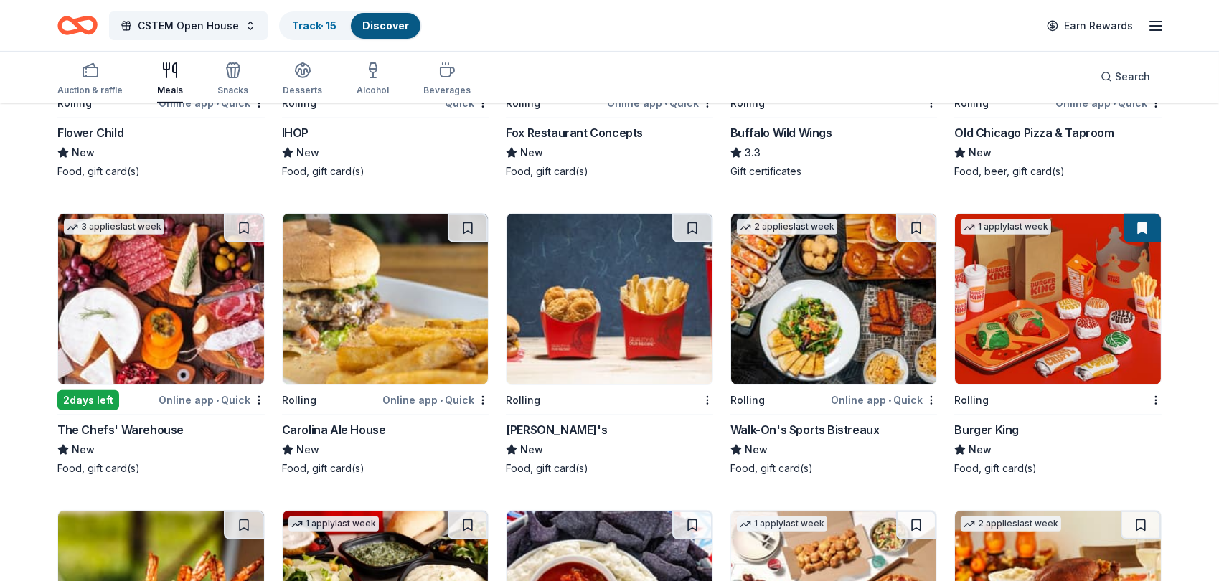
click at [686, 231] on button at bounding box center [692, 228] width 40 height 29
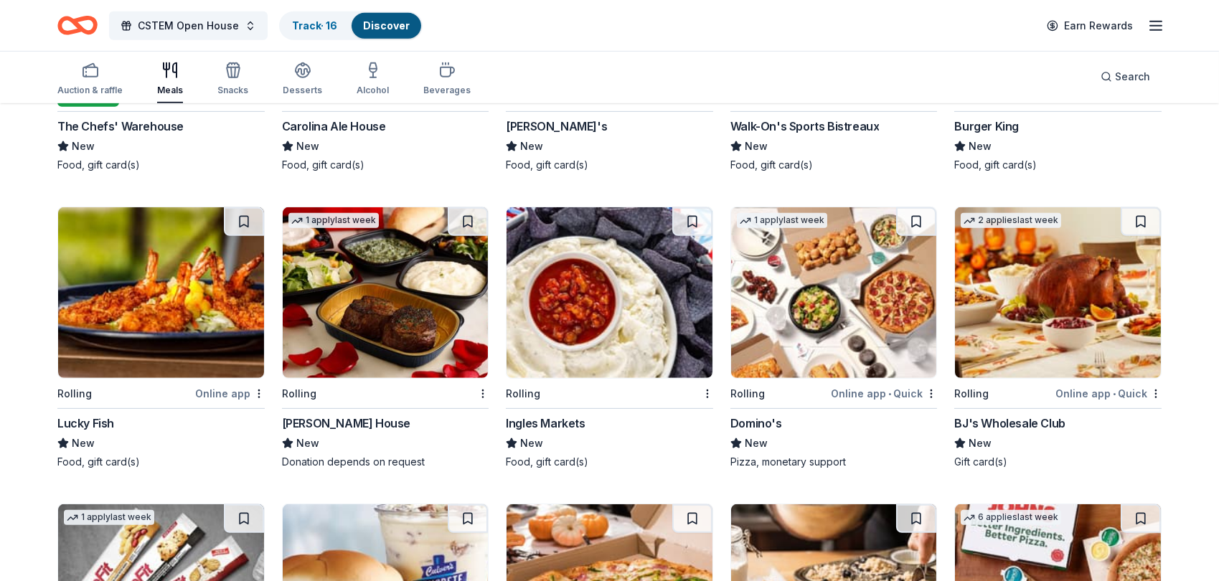
scroll to position [1891, 0]
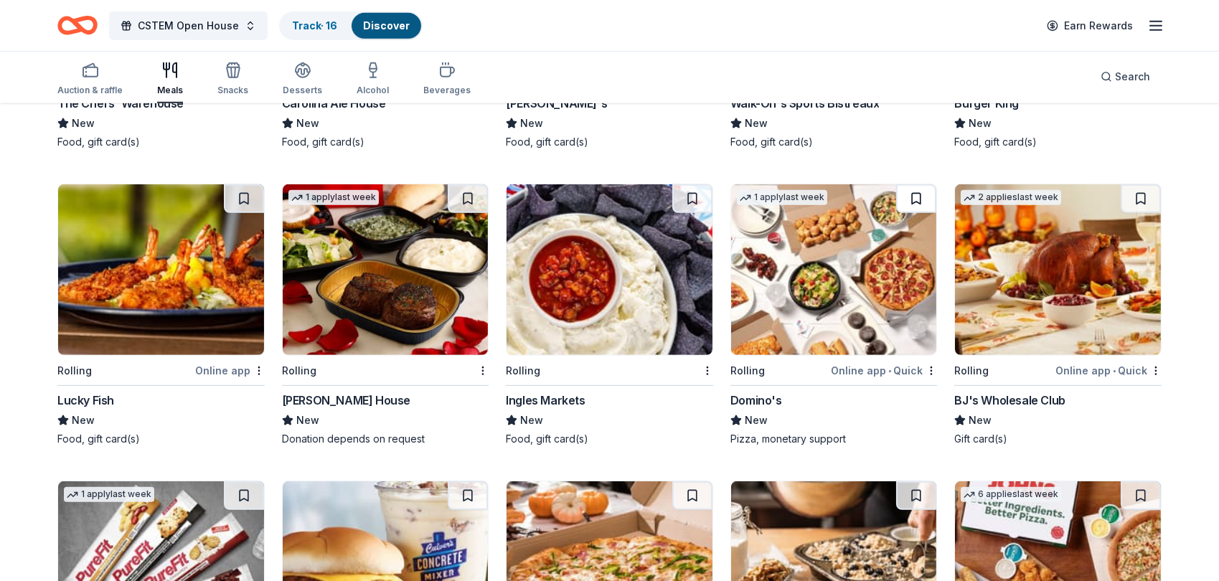
click at [911, 197] on button at bounding box center [916, 198] width 40 height 29
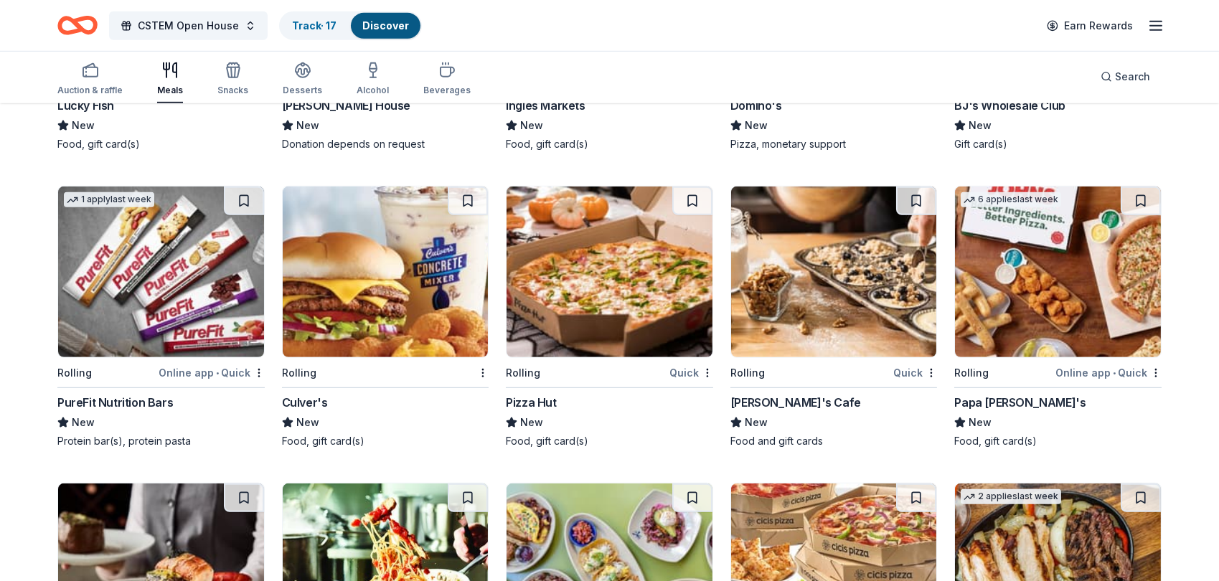
scroll to position [2216, 0]
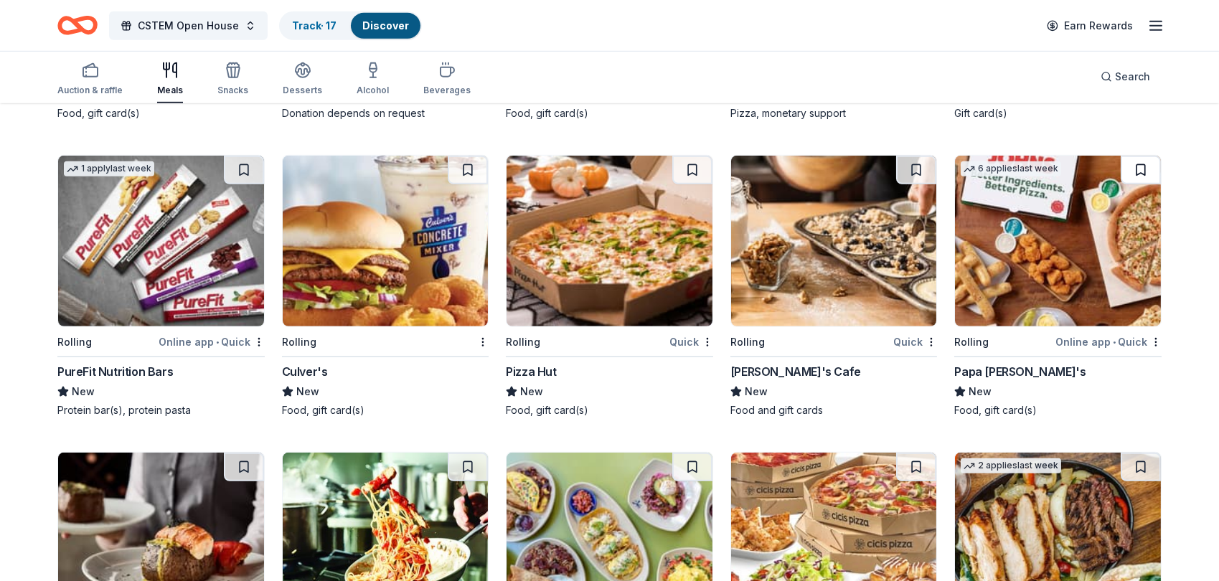
click at [1136, 168] on button at bounding box center [1140, 170] width 40 height 29
click at [690, 169] on button at bounding box center [692, 170] width 40 height 29
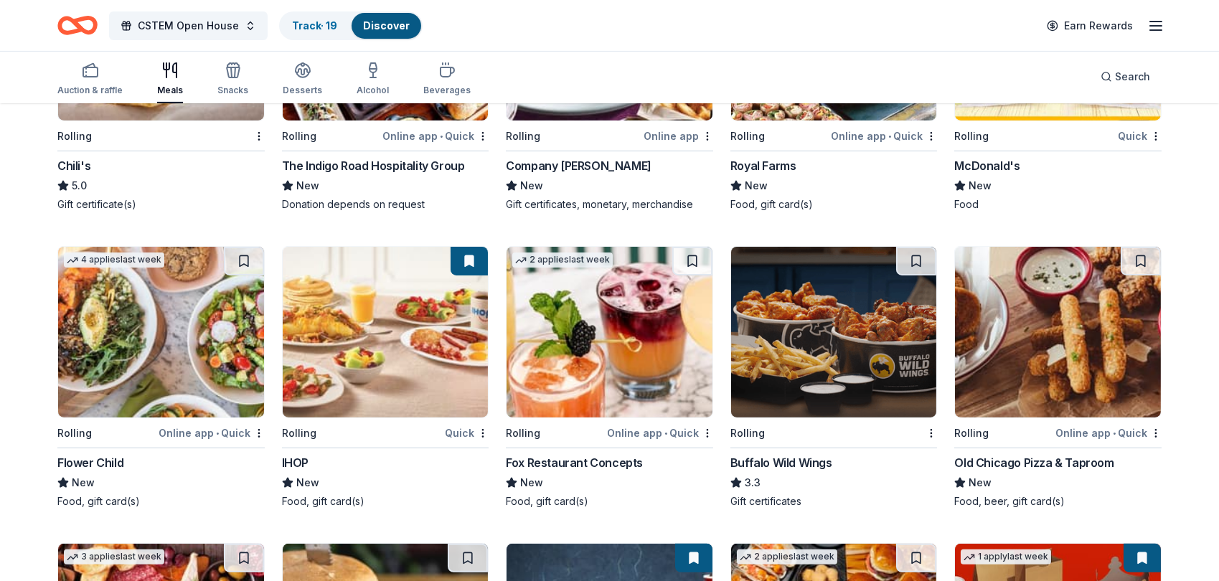
scroll to position [1239, 0]
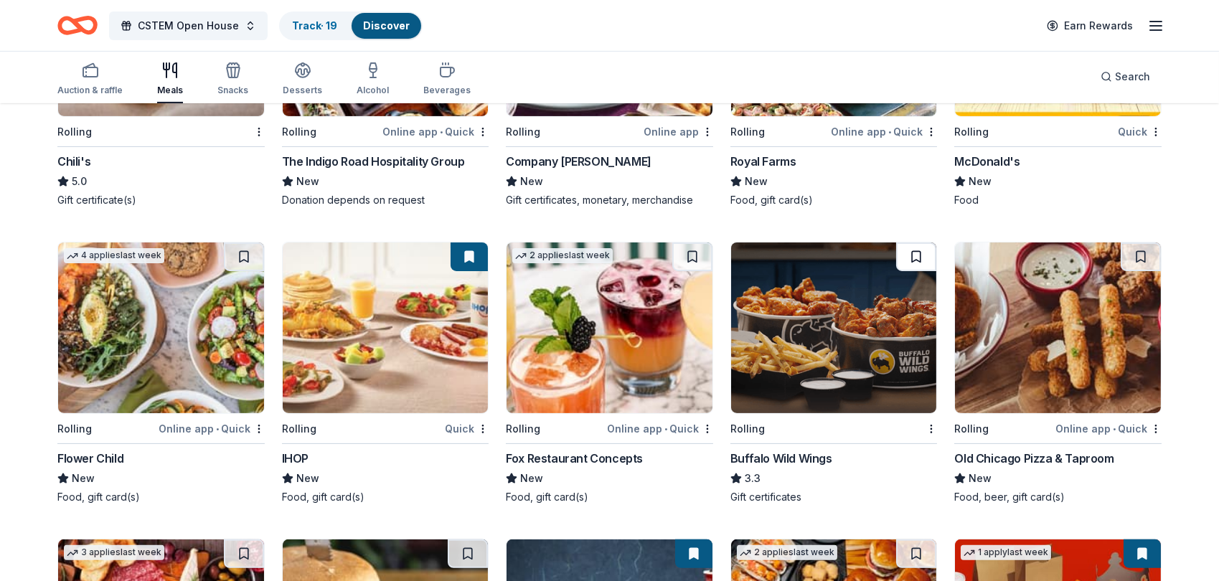
click at [917, 254] on button at bounding box center [916, 256] width 40 height 29
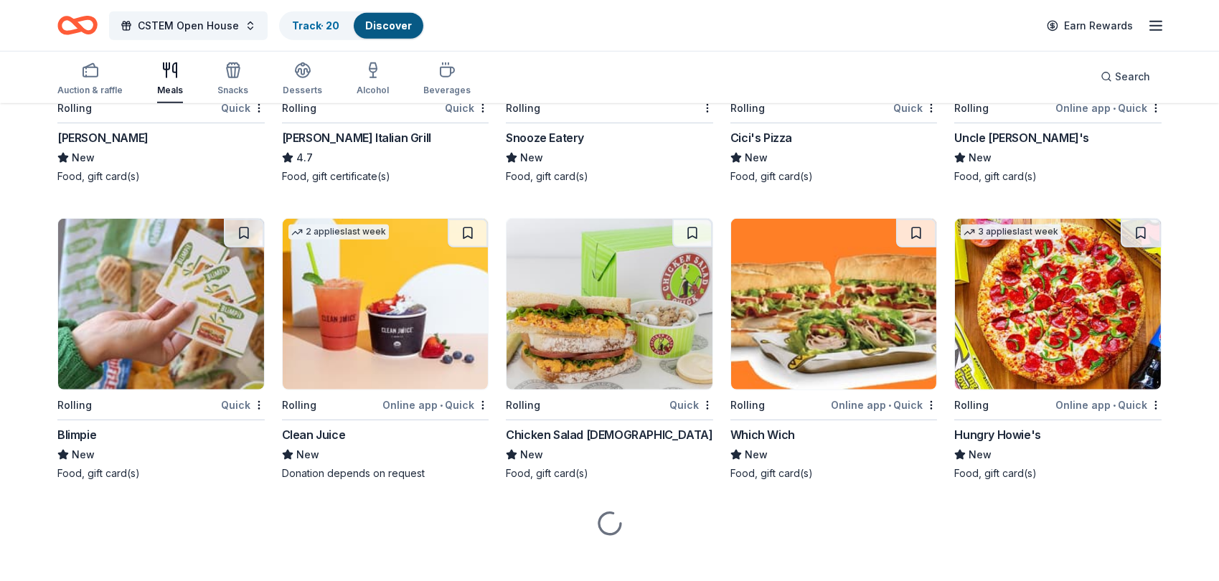
scroll to position [2760, 0]
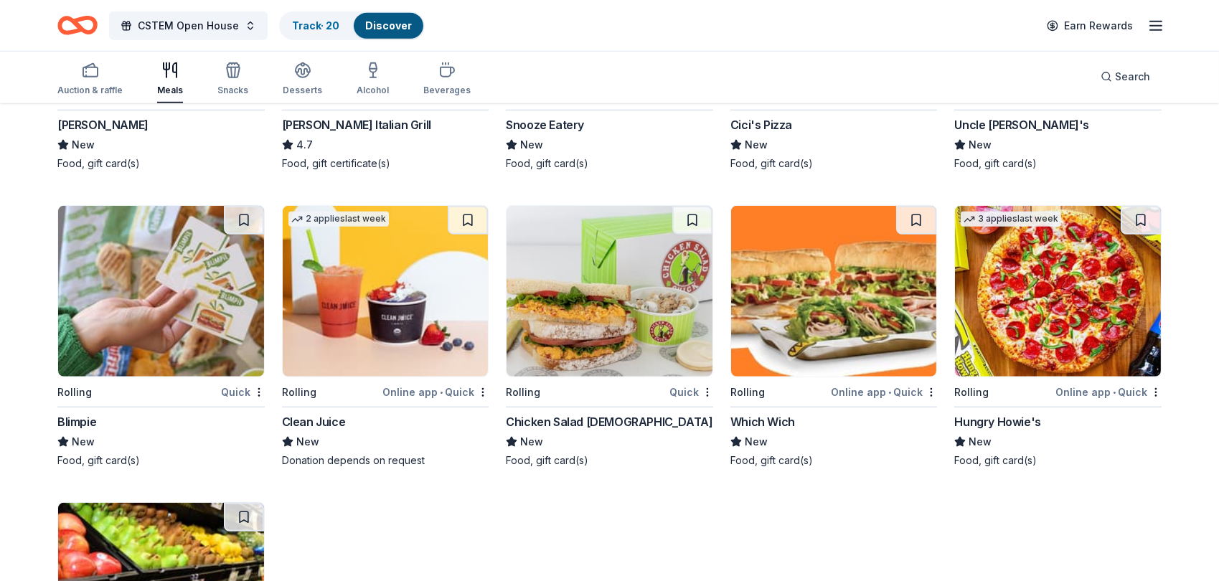
click at [691, 216] on button at bounding box center [692, 220] width 40 height 29
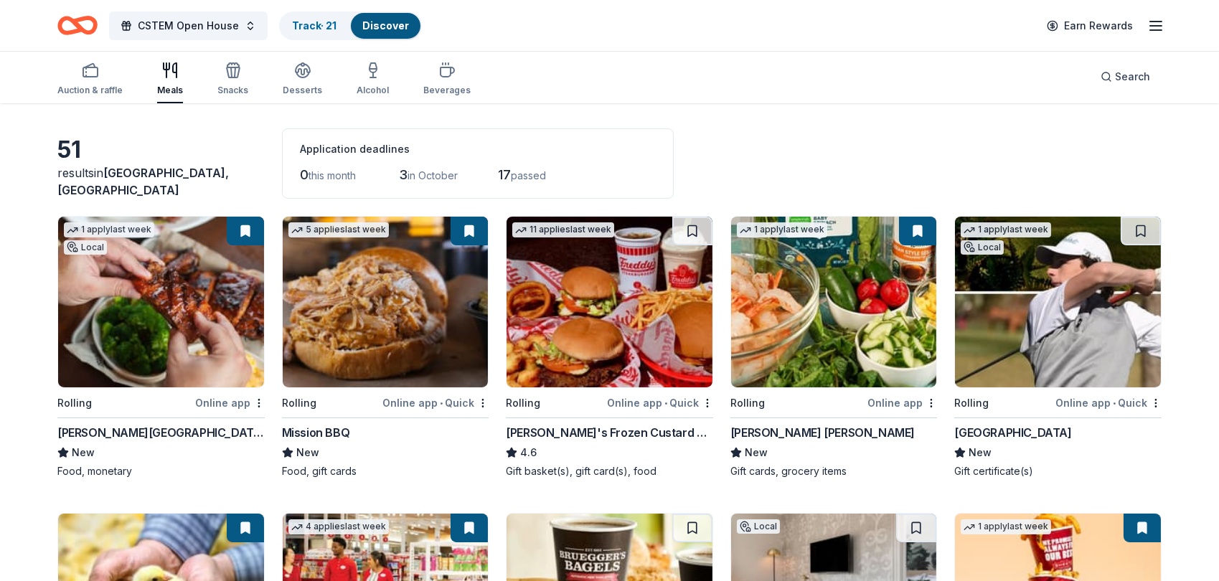
scroll to position [0, 0]
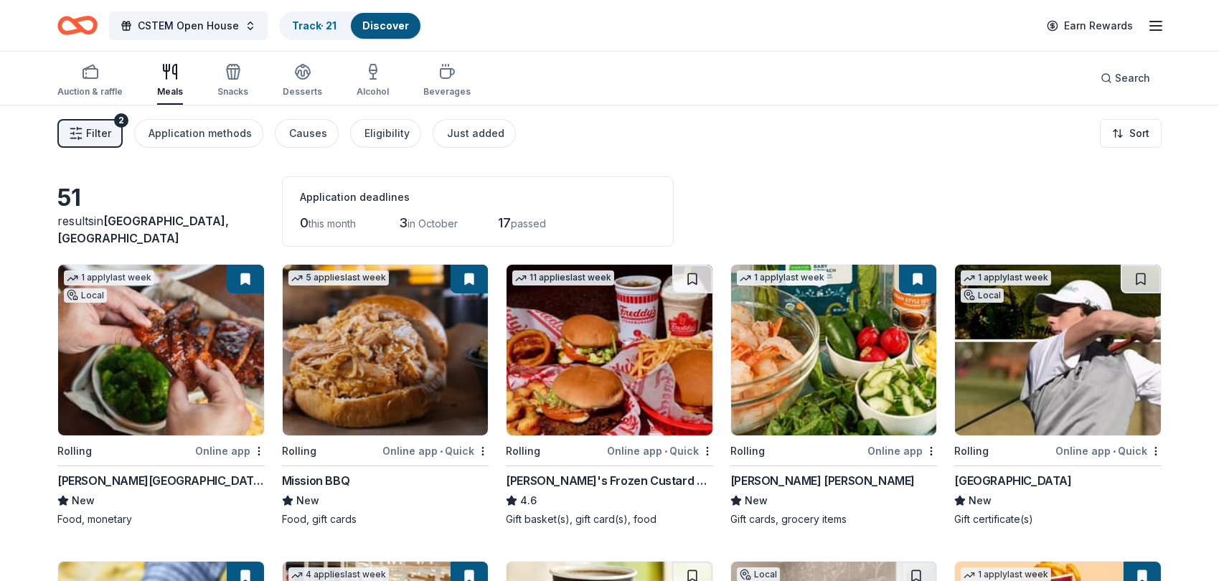
click at [183, 376] on img at bounding box center [161, 350] width 206 height 171
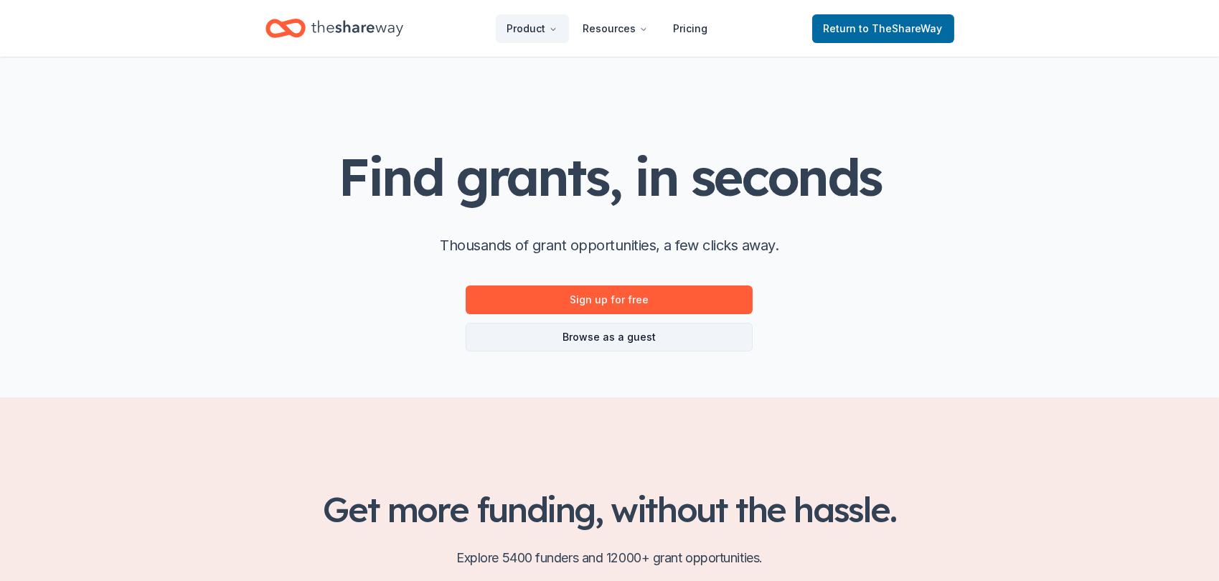
click at [628, 335] on link "Browse as a guest" at bounding box center [609, 337] width 287 height 29
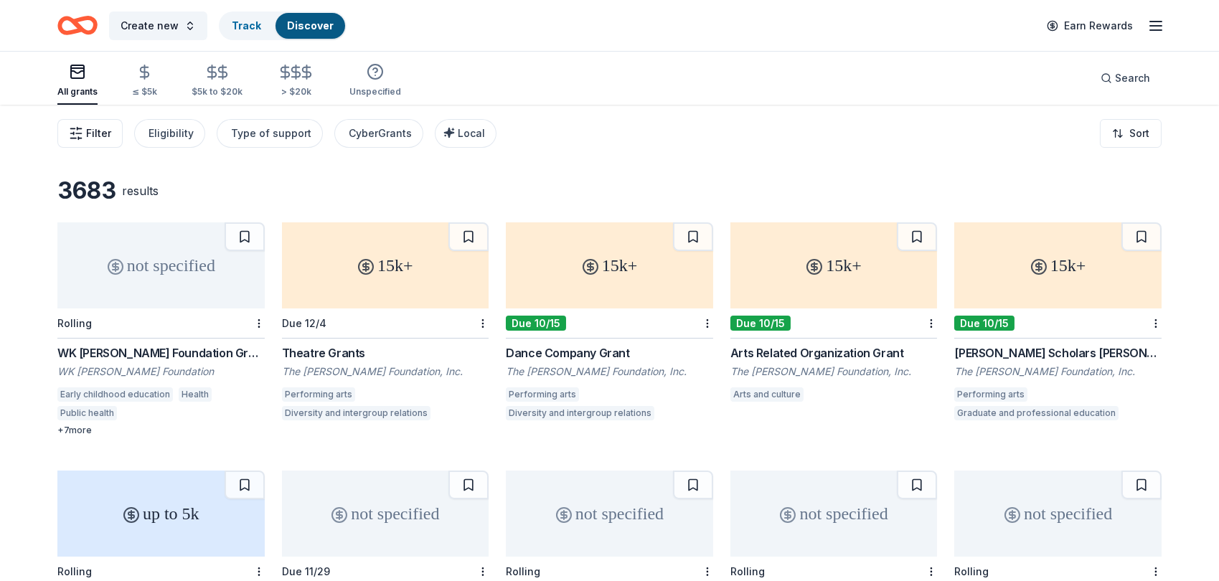
click at [93, 128] on span "Filter" at bounding box center [98, 133] width 25 height 17
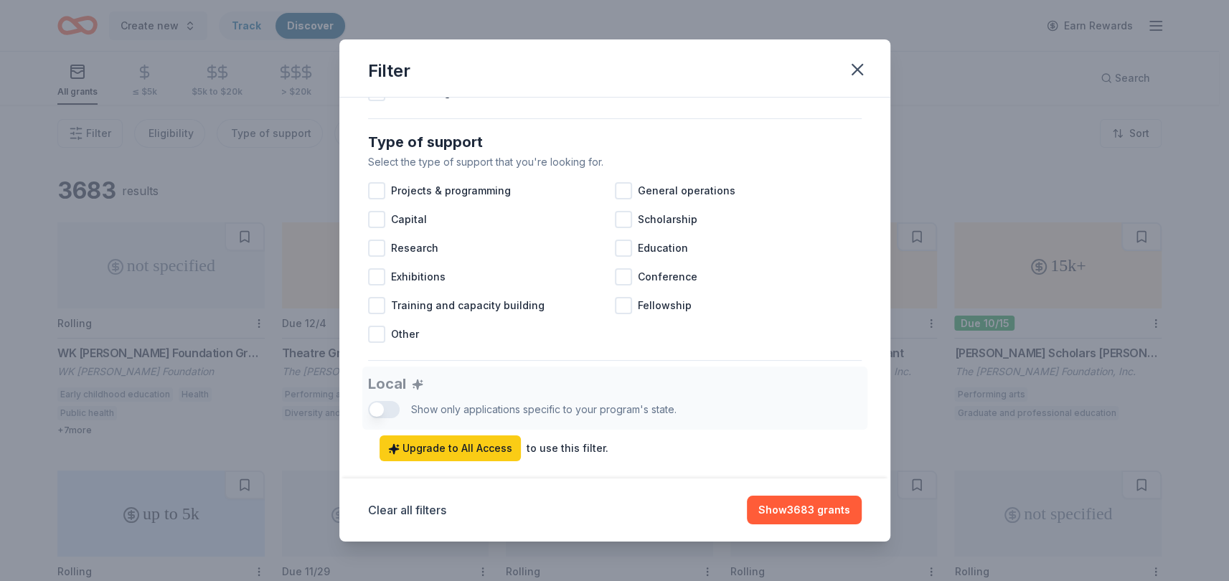
scroll to position [587, 0]
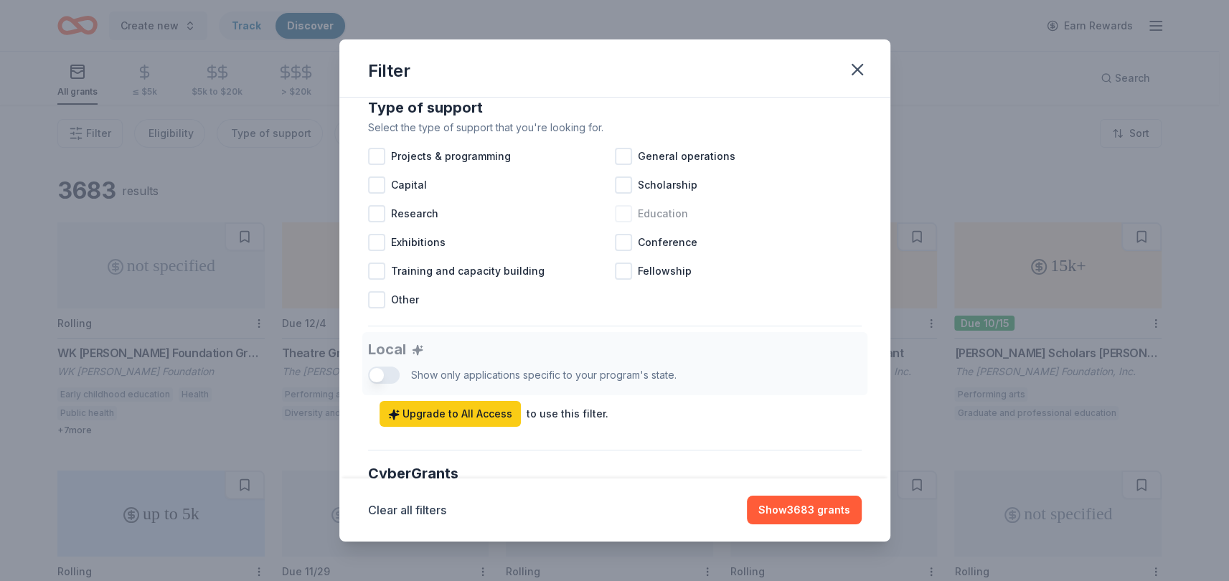
click at [650, 222] on span "Education" at bounding box center [663, 213] width 50 height 17
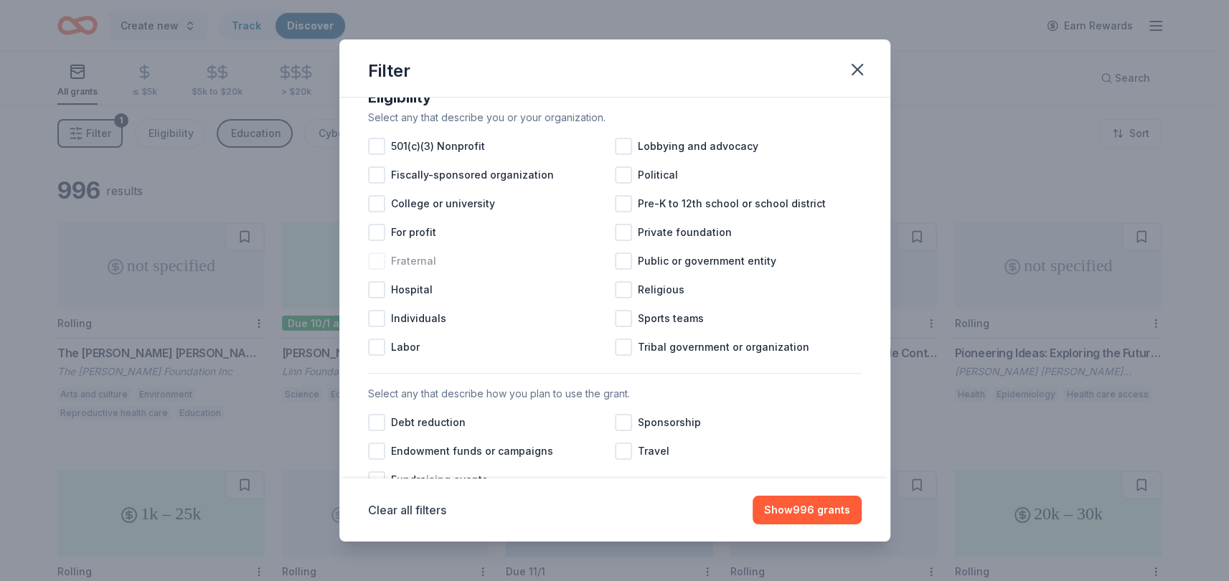
scroll to position [134, 0]
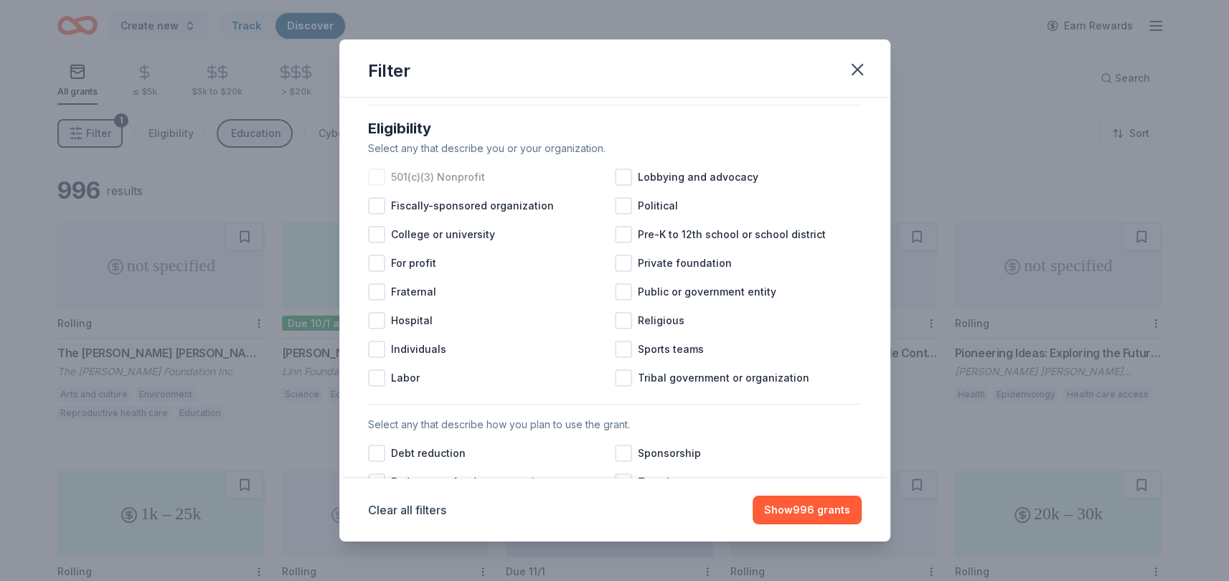
click at [456, 186] on span "501(c)(3) Nonprofit" at bounding box center [438, 177] width 94 height 17
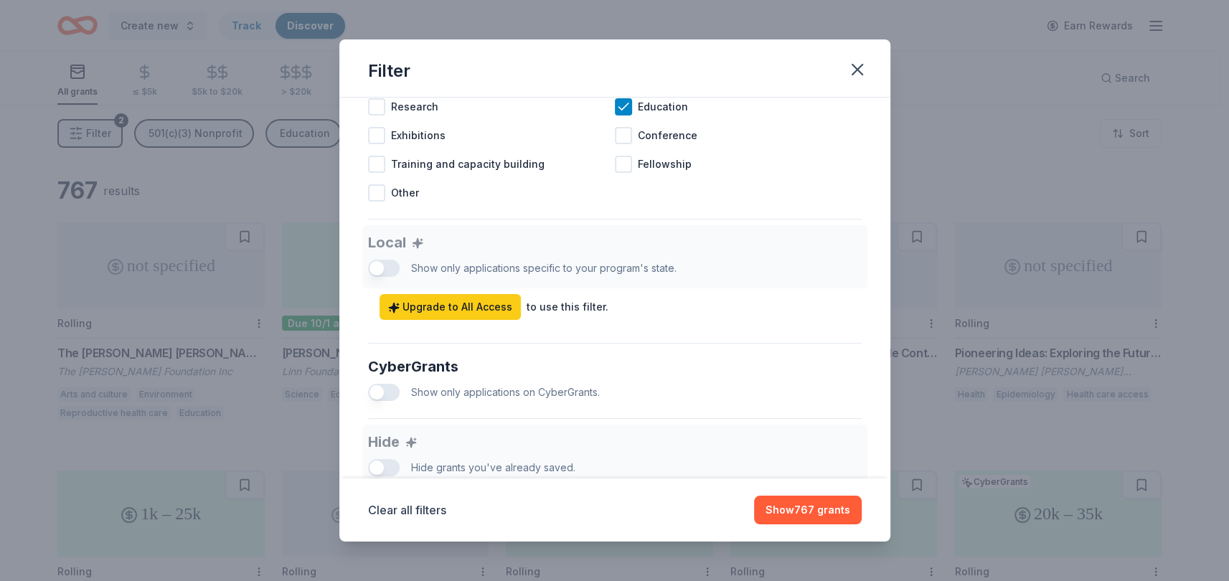
scroll to position [525, 0]
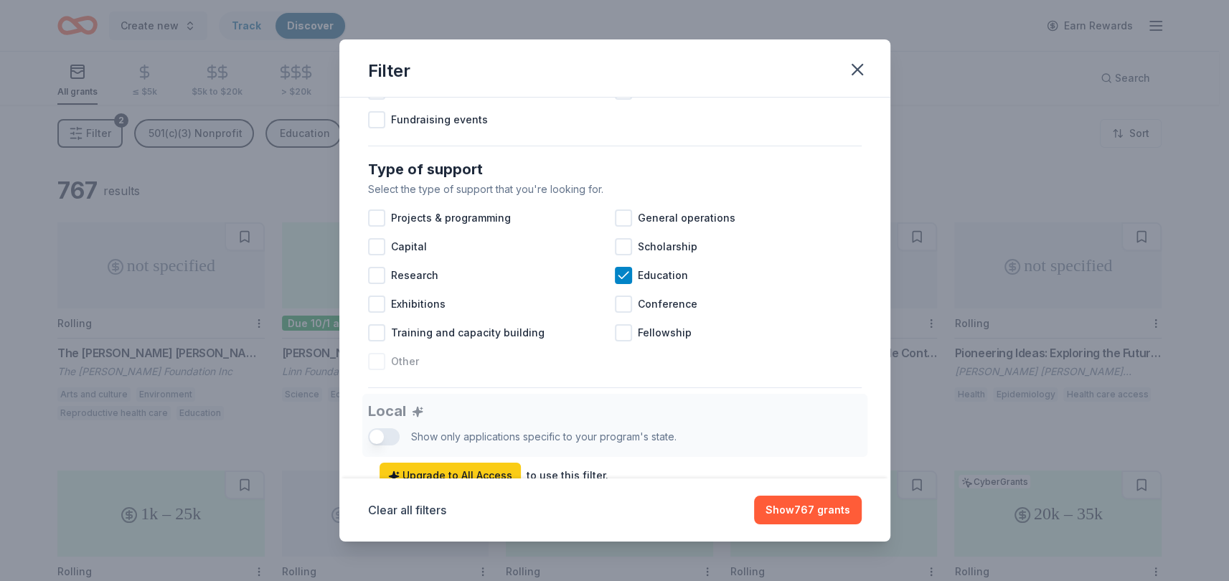
click at [405, 370] on span "Other" at bounding box center [405, 361] width 28 height 17
click at [478, 227] on span "Projects & programming" at bounding box center [451, 217] width 120 height 17
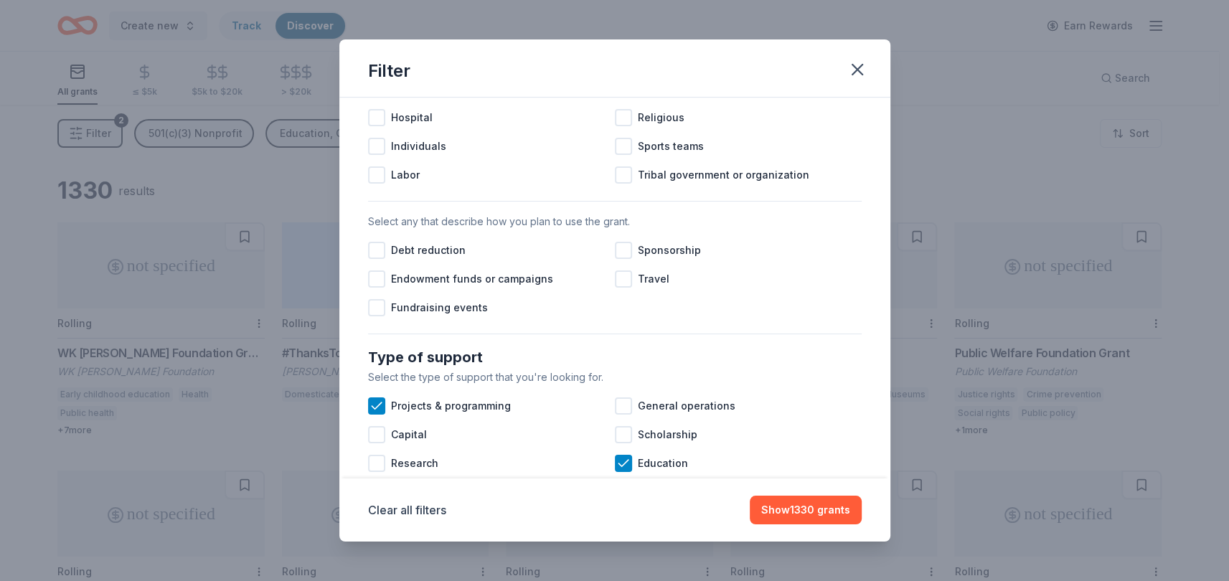
scroll to position [330, 0]
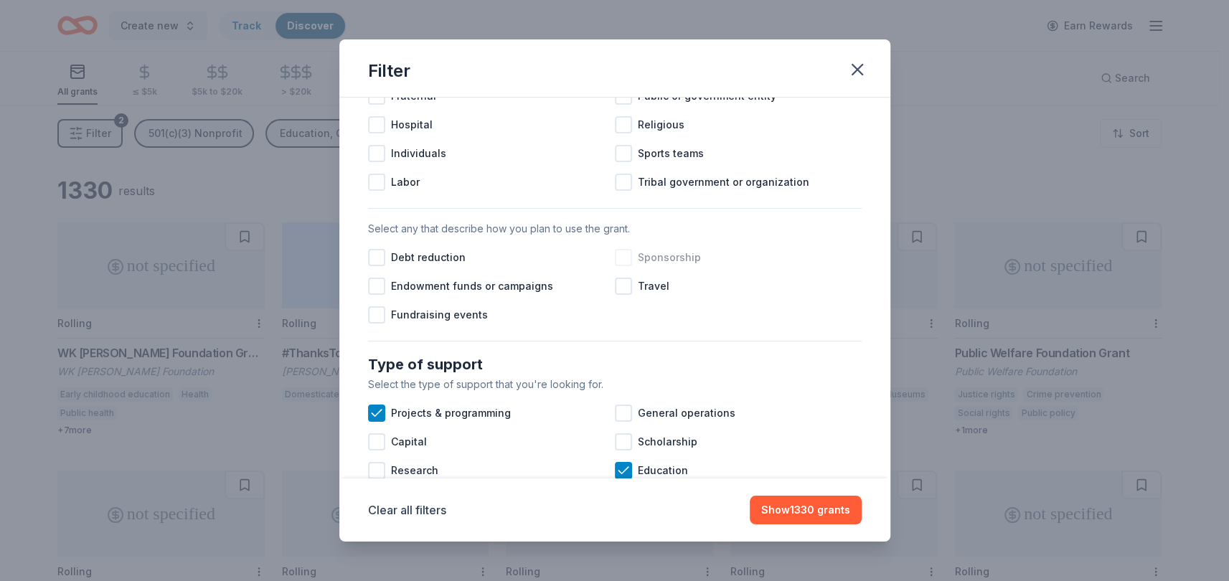
click at [650, 266] on span "Sponsorship" at bounding box center [669, 257] width 63 height 17
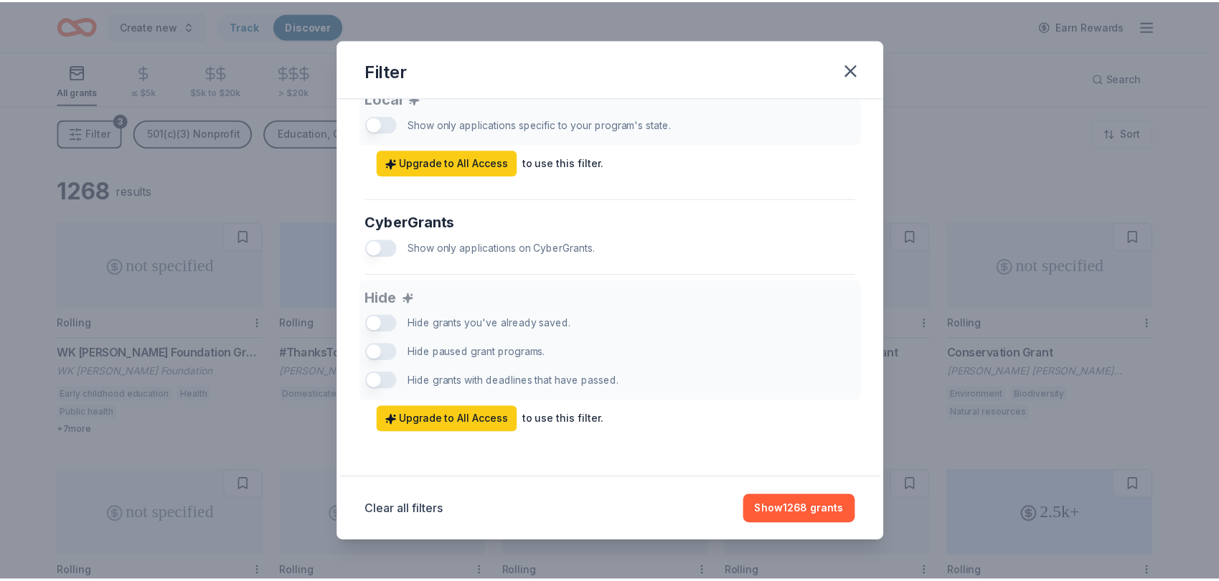
scroll to position [851, 0]
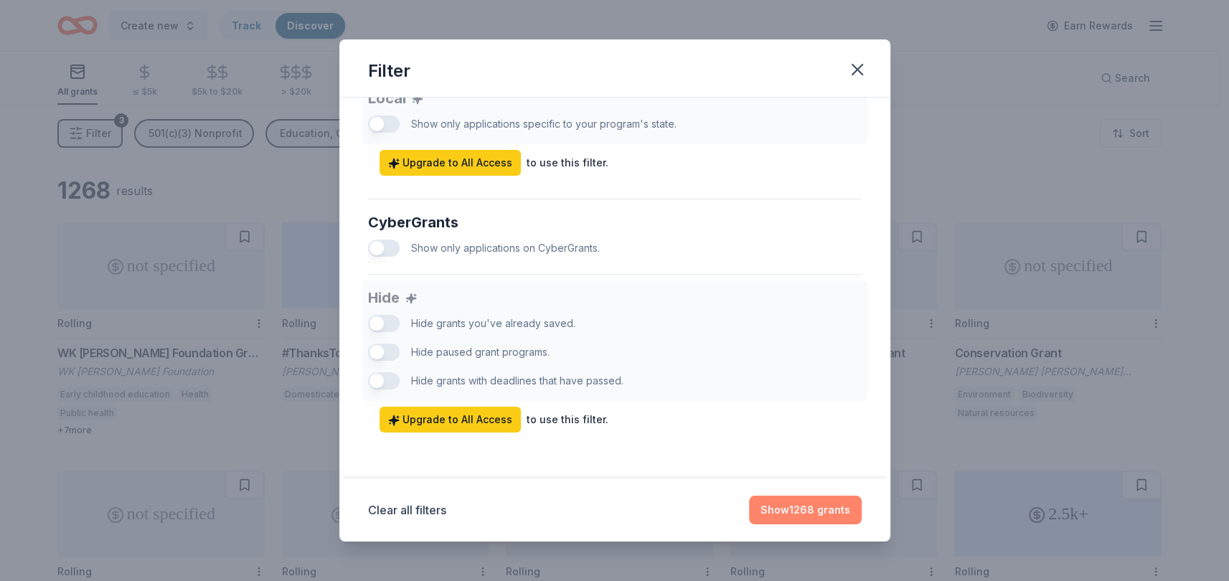
click at [811, 506] on button "Show 1268 grants" at bounding box center [805, 510] width 113 height 29
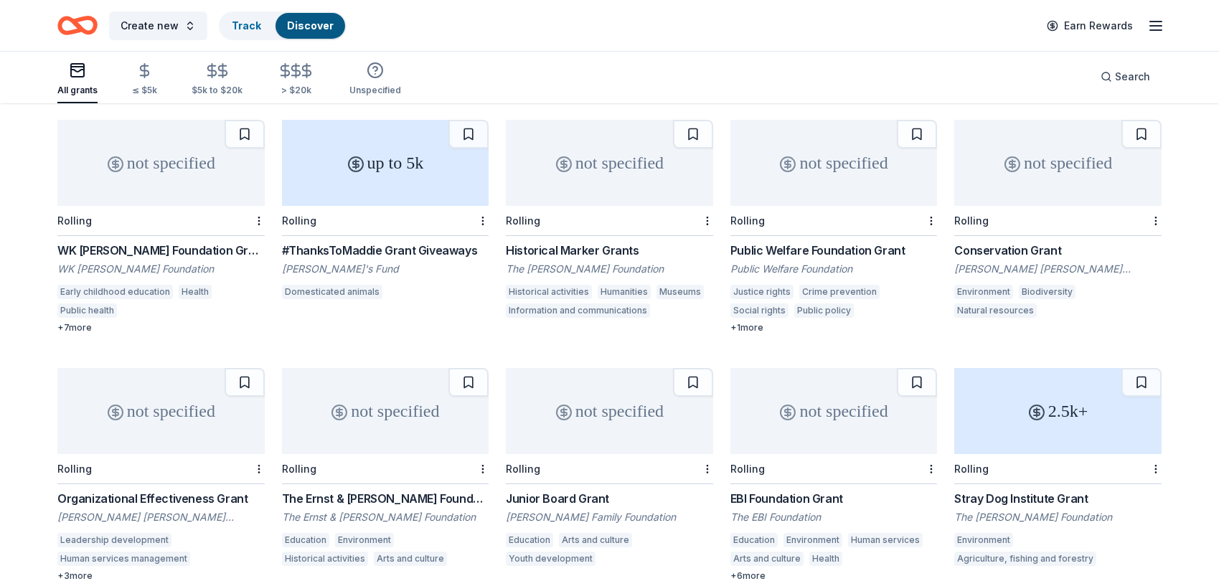
scroll to position [0, 0]
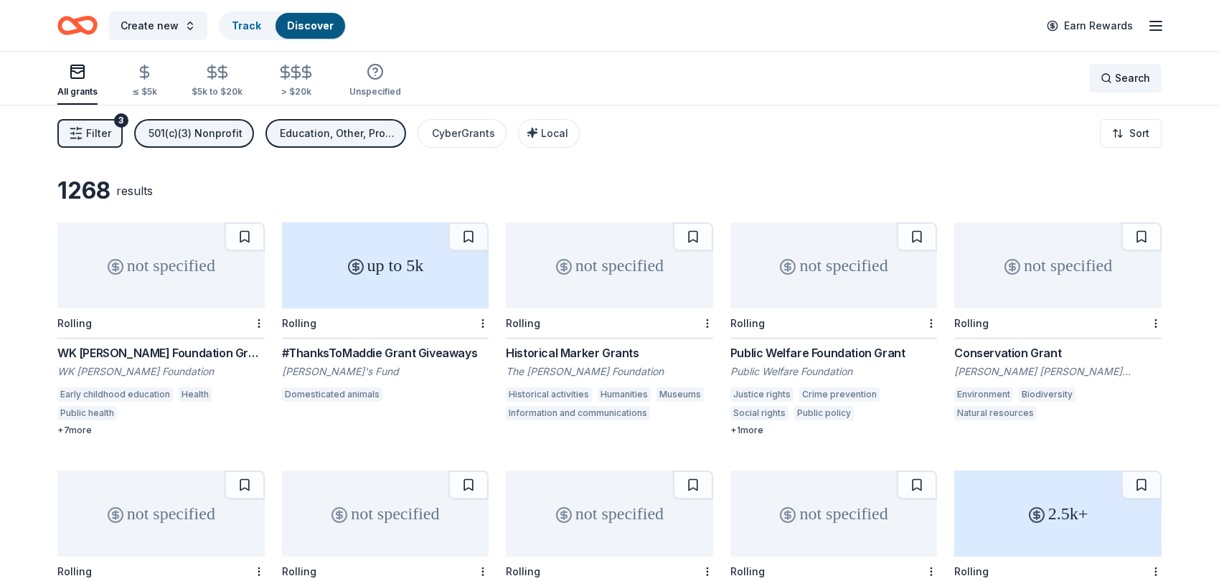
click at [1130, 78] on span "Search" at bounding box center [1132, 78] width 35 height 17
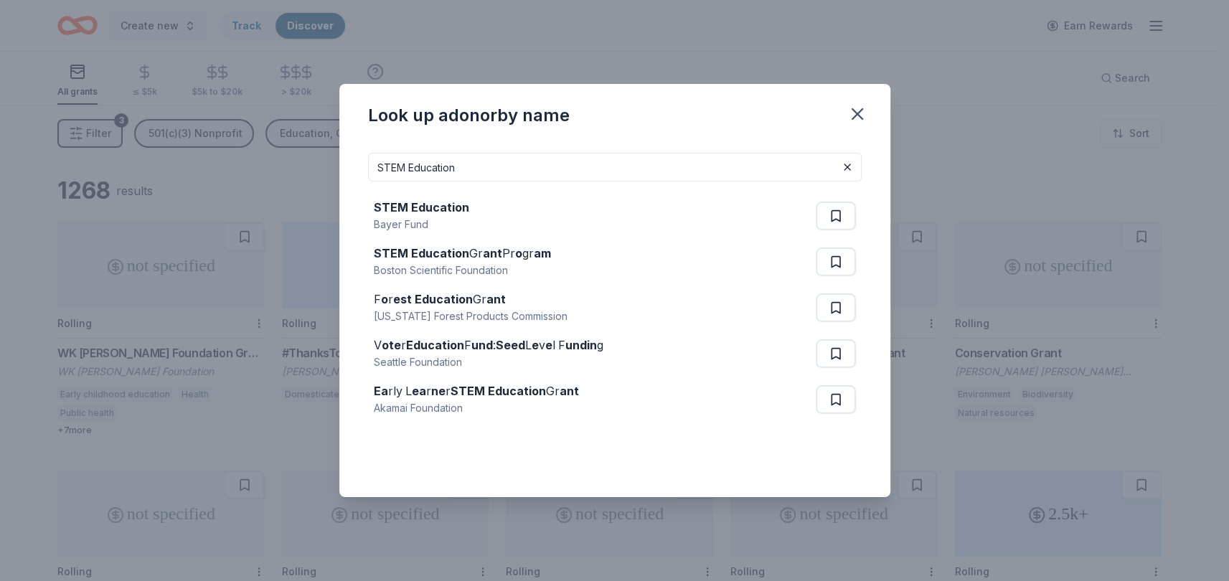
type input "STEM Education"
click at [539, 162] on input "STEM Education" at bounding box center [615, 167] width 494 height 29
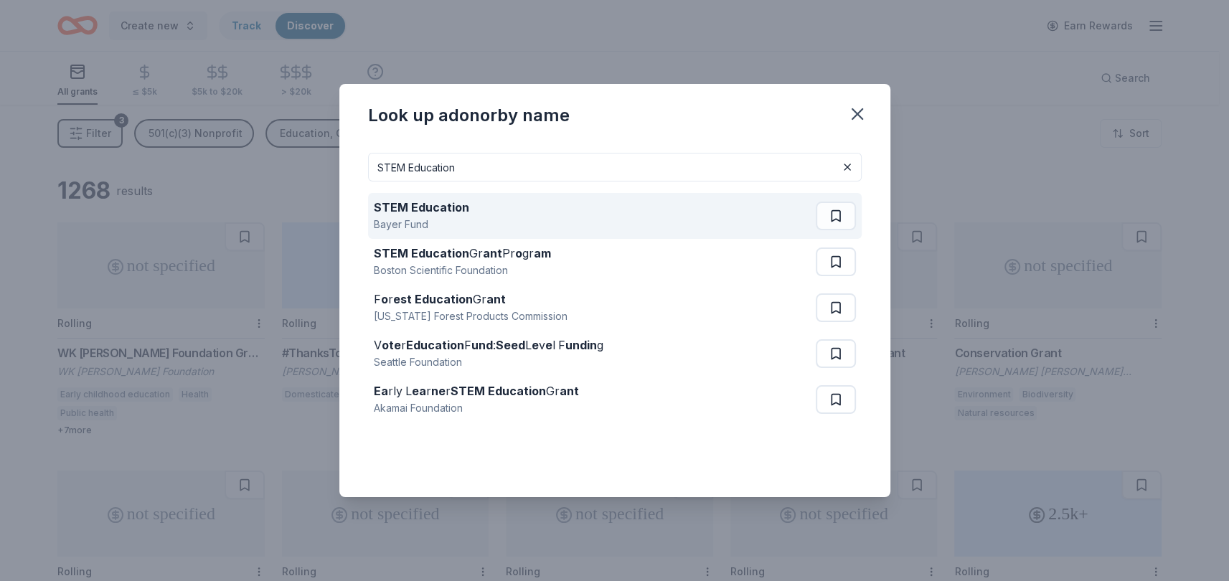
click at [421, 203] on strong "STEM Education" at bounding box center [421, 207] width 95 height 14
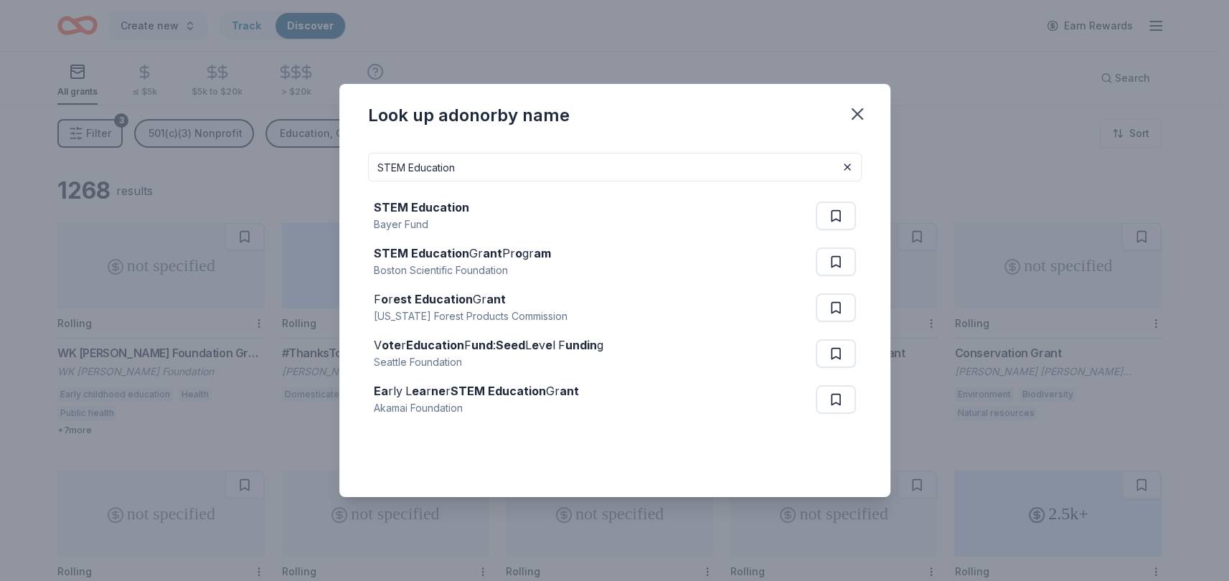
drag, startPoint x: 856, startPoint y: 110, endPoint x: 837, endPoint y: 98, distance: 23.3
click at [855, 110] on icon "button" at bounding box center [857, 114] width 20 height 20
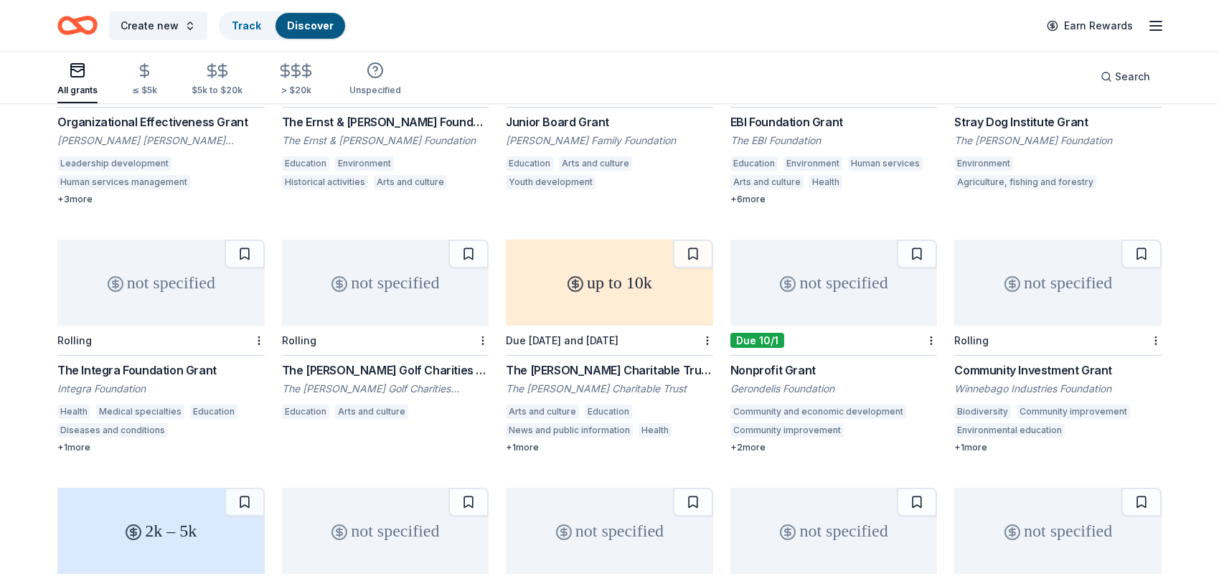
scroll to position [495, 0]
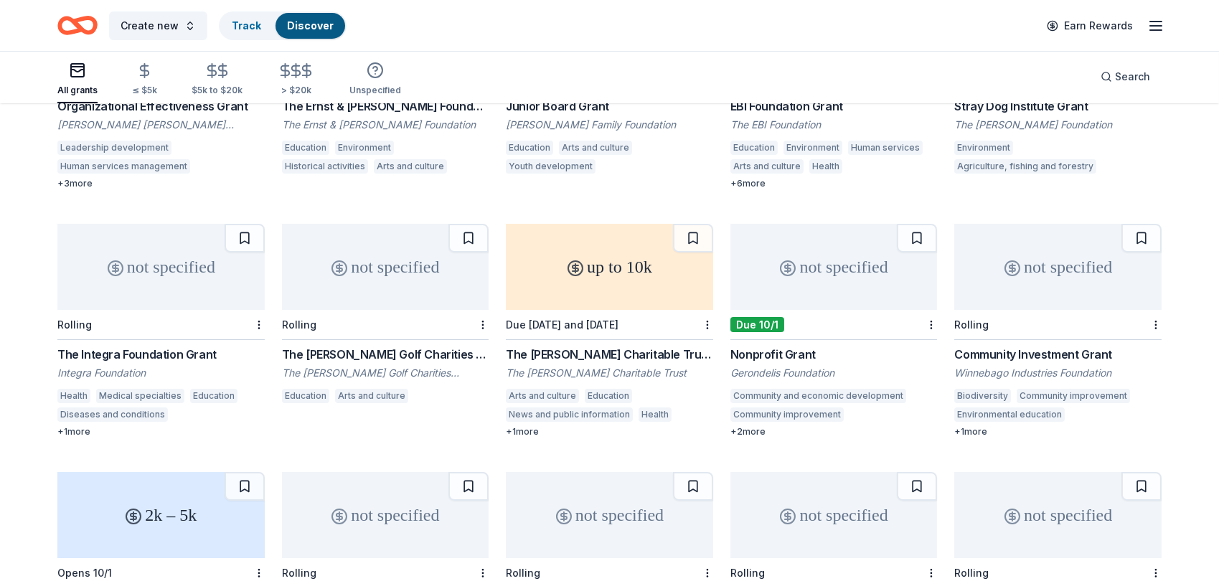
click at [770, 354] on div "Nonprofit Grant" at bounding box center [833, 354] width 207 height 17
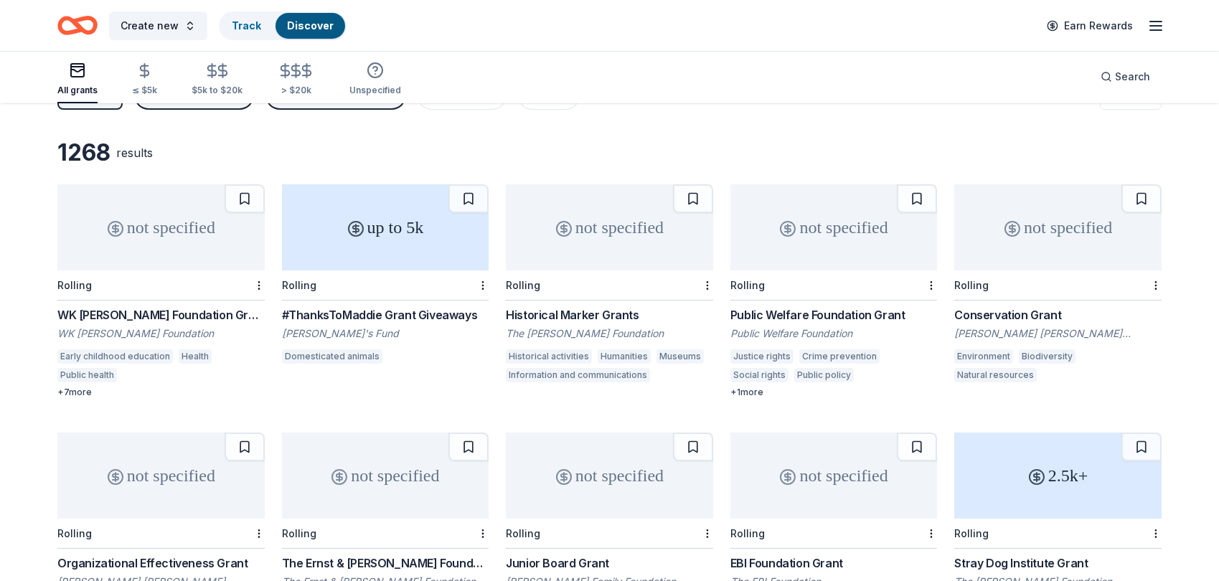
scroll to position [0, 0]
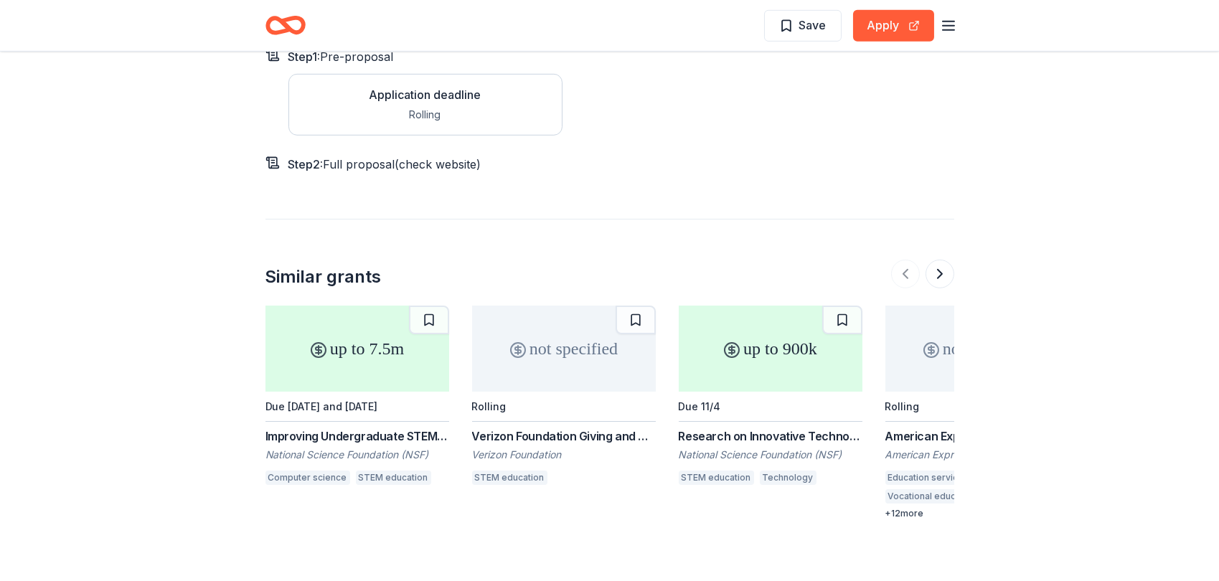
scroll to position [2258, 0]
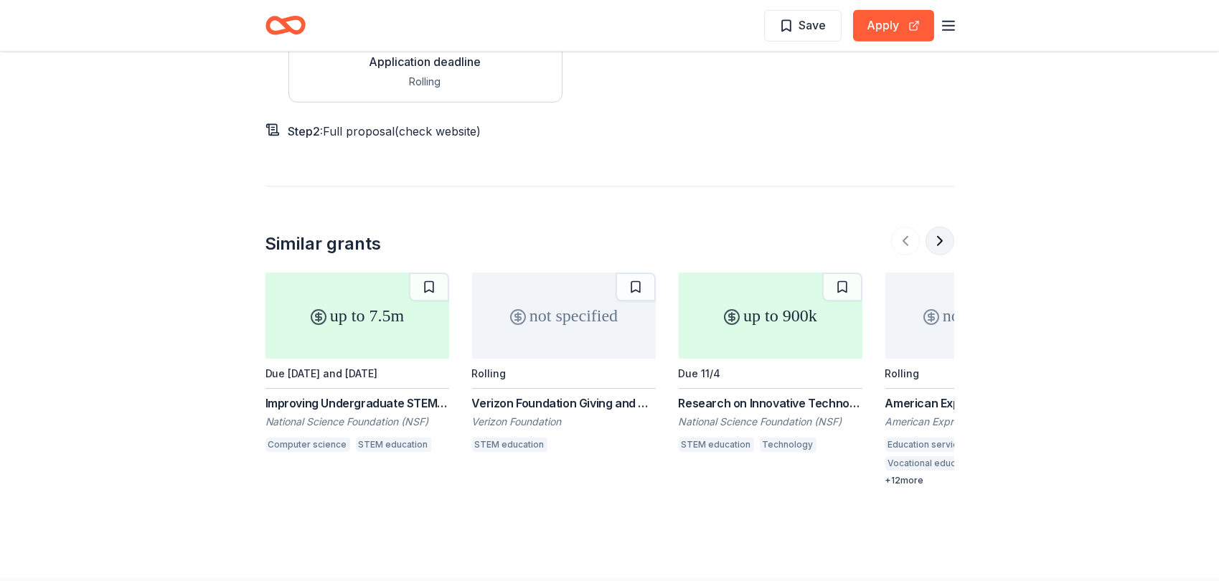
click at [936, 227] on button at bounding box center [939, 241] width 29 height 29
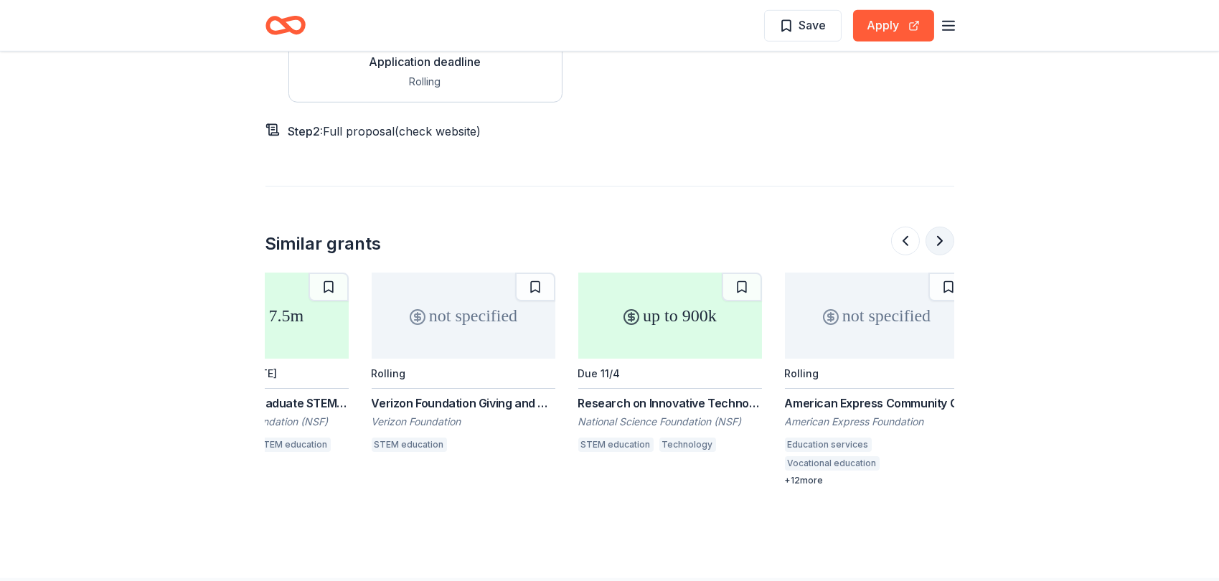
scroll to position [0, 114]
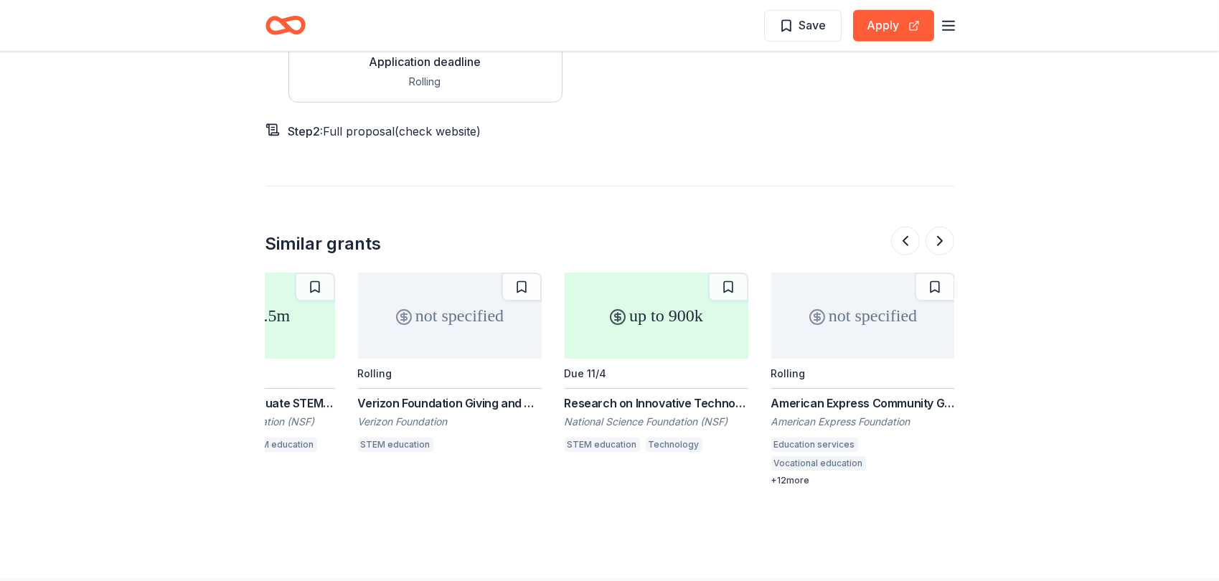
click at [471, 395] on div "Verizon Foundation Giving and Grants" at bounding box center [450, 403] width 184 height 17
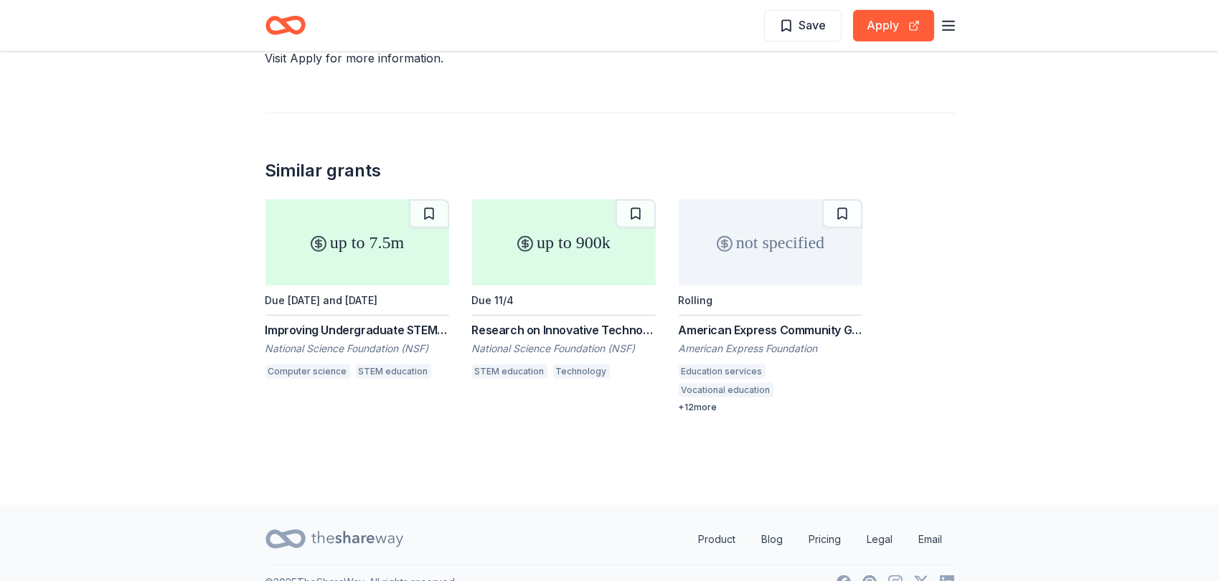
scroll to position [2399, 0]
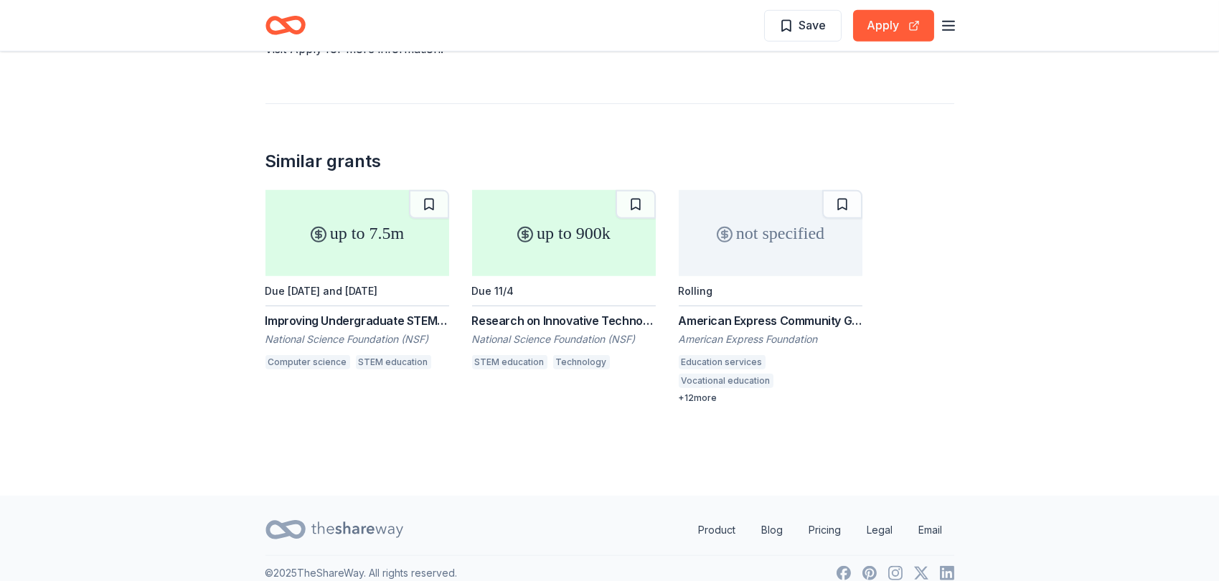
click at [643, 19] on div "Save Apply" at bounding box center [609, 26] width 689 height 34
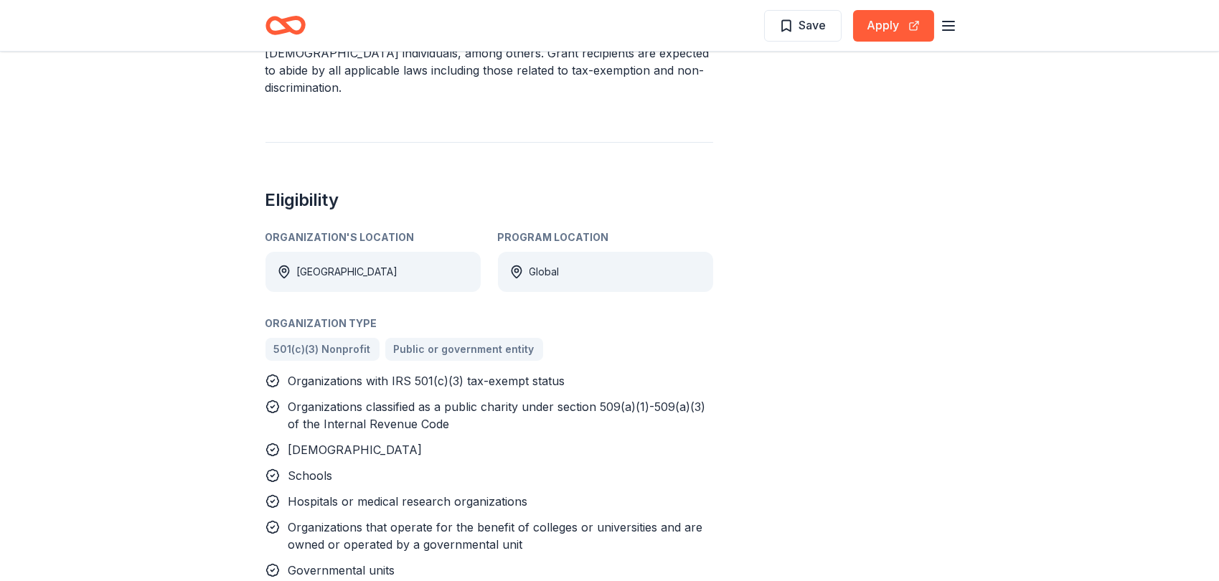
scroll to position [378, 0]
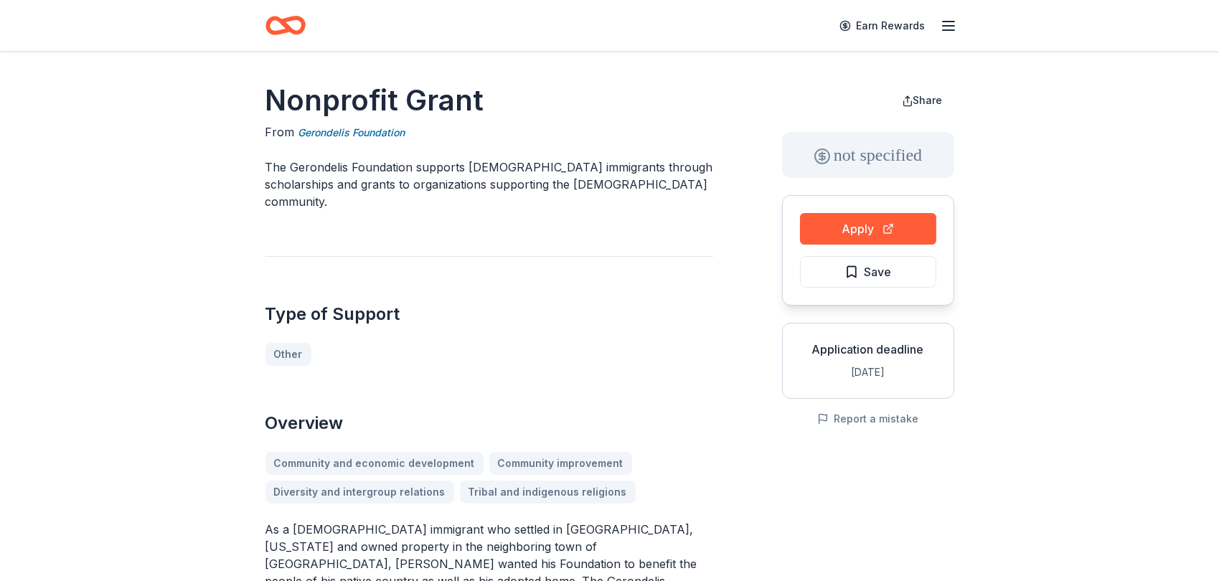
click at [949, 22] on icon "button" at bounding box center [948, 25] width 17 height 17
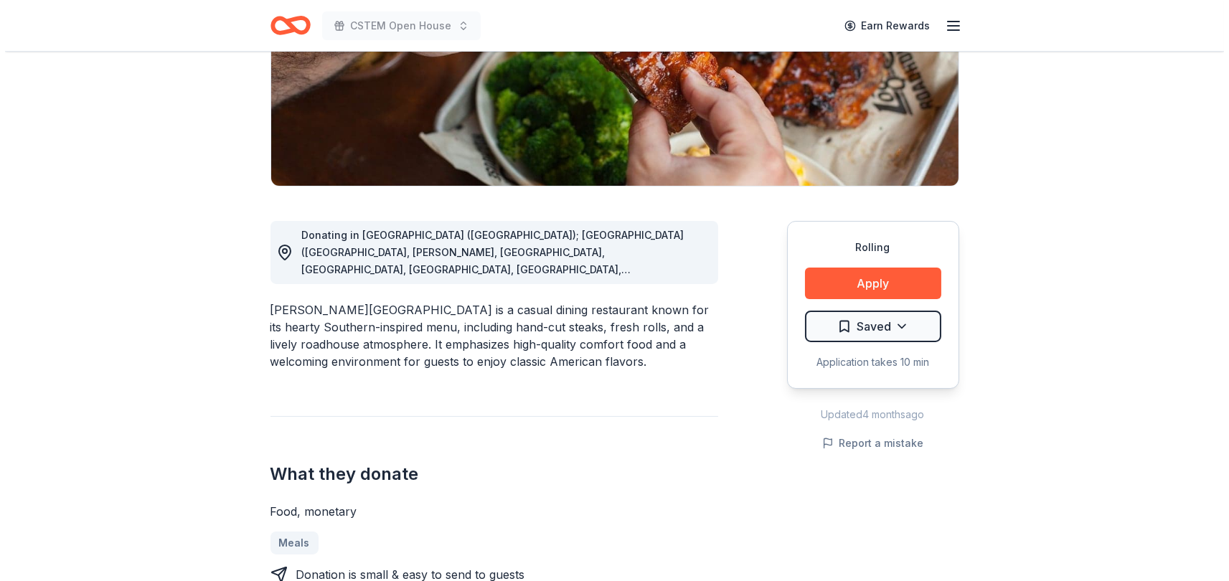
scroll to position [260, 0]
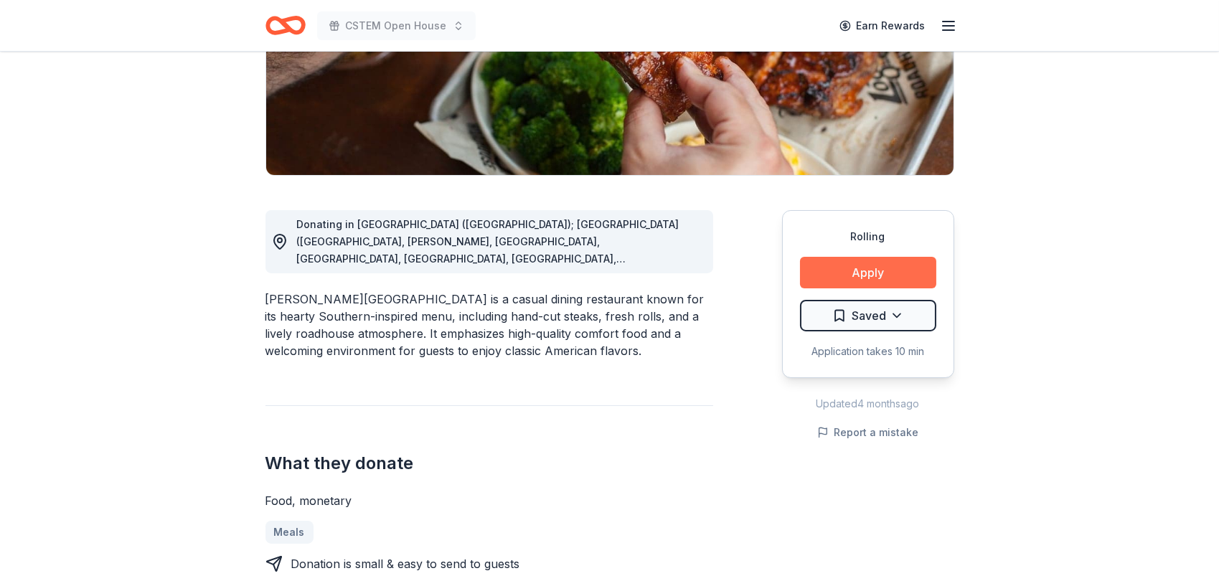
click at [886, 273] on button "Apply" at bounding box center [868, 273] width 136 height 32
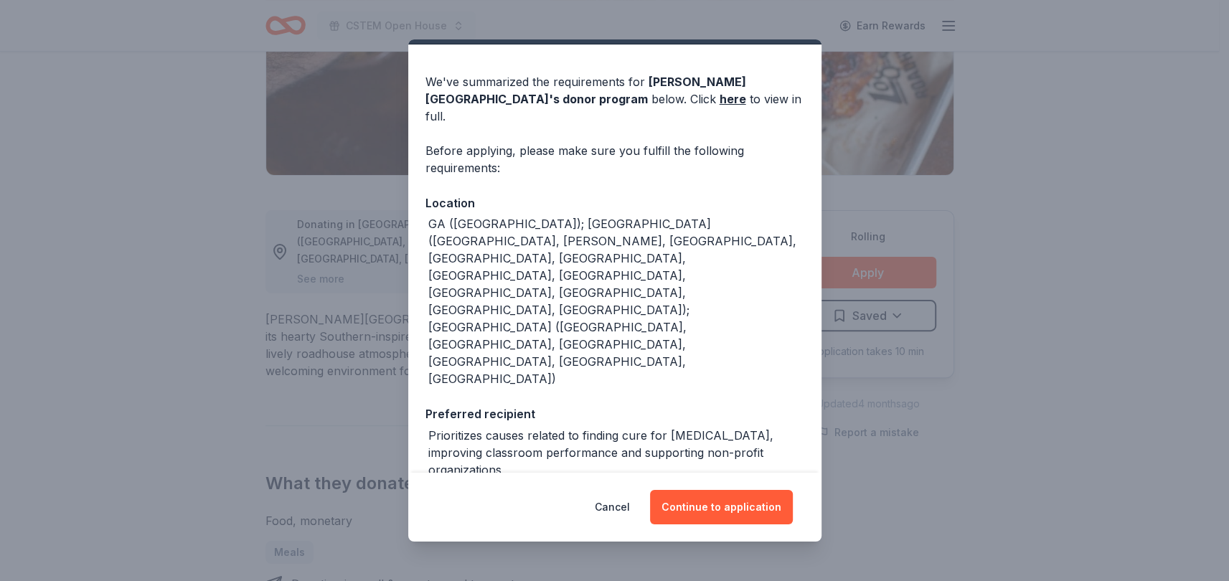
scroll to position [52, 0]
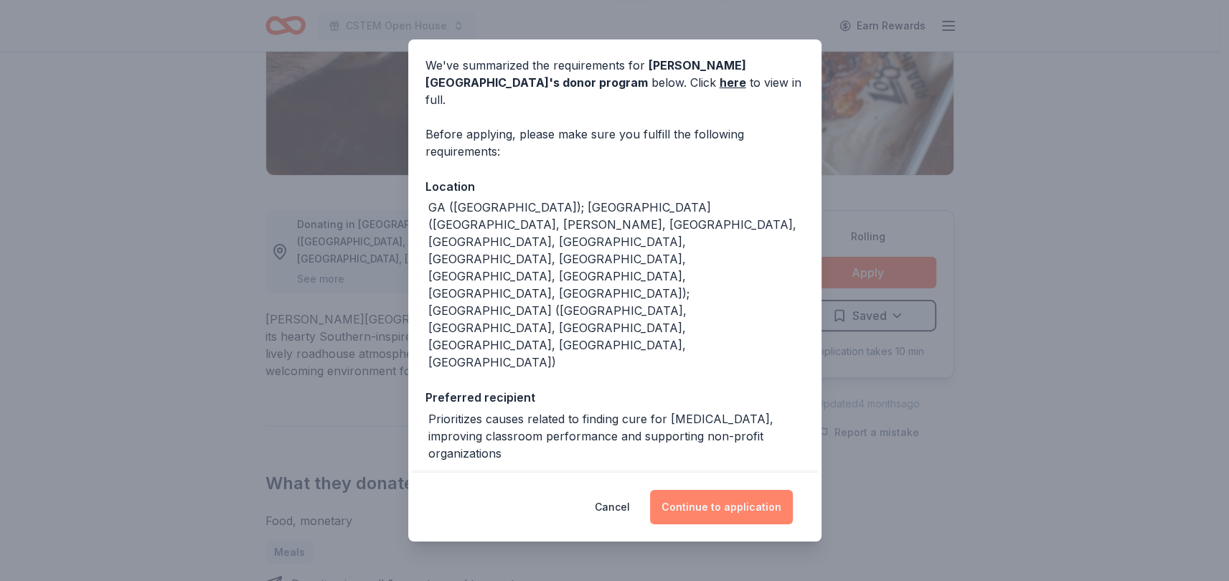
click at [712, 503] on button "Continue to application" at bounding box center [721, 507] width 143 height 34
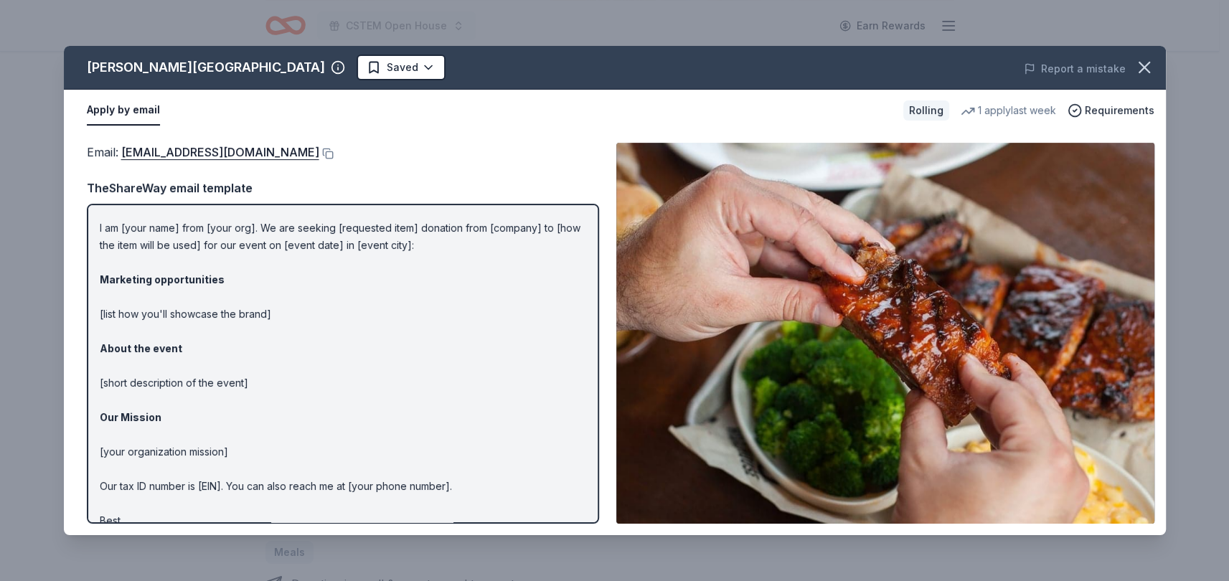
scroll to position [0, 0]
